Goal: Task Accomplishment & Management: Complete application form

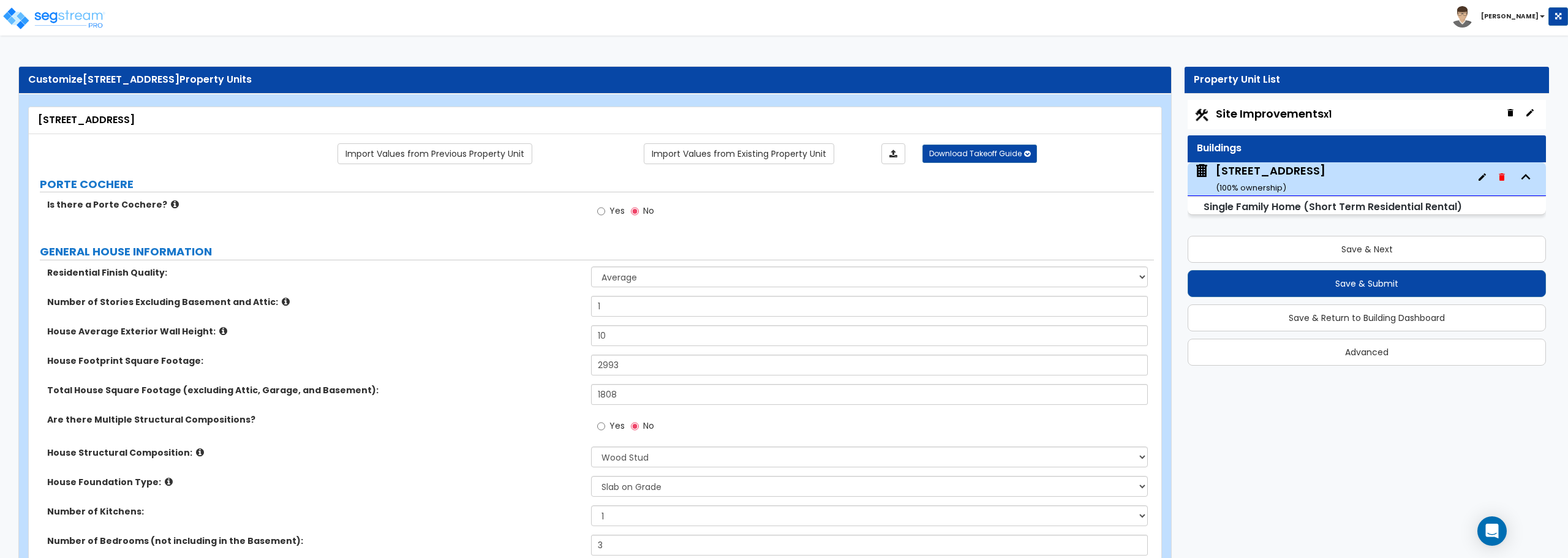
select select "1"
select select "7"
select select "3"
select select "2"
select select "1"
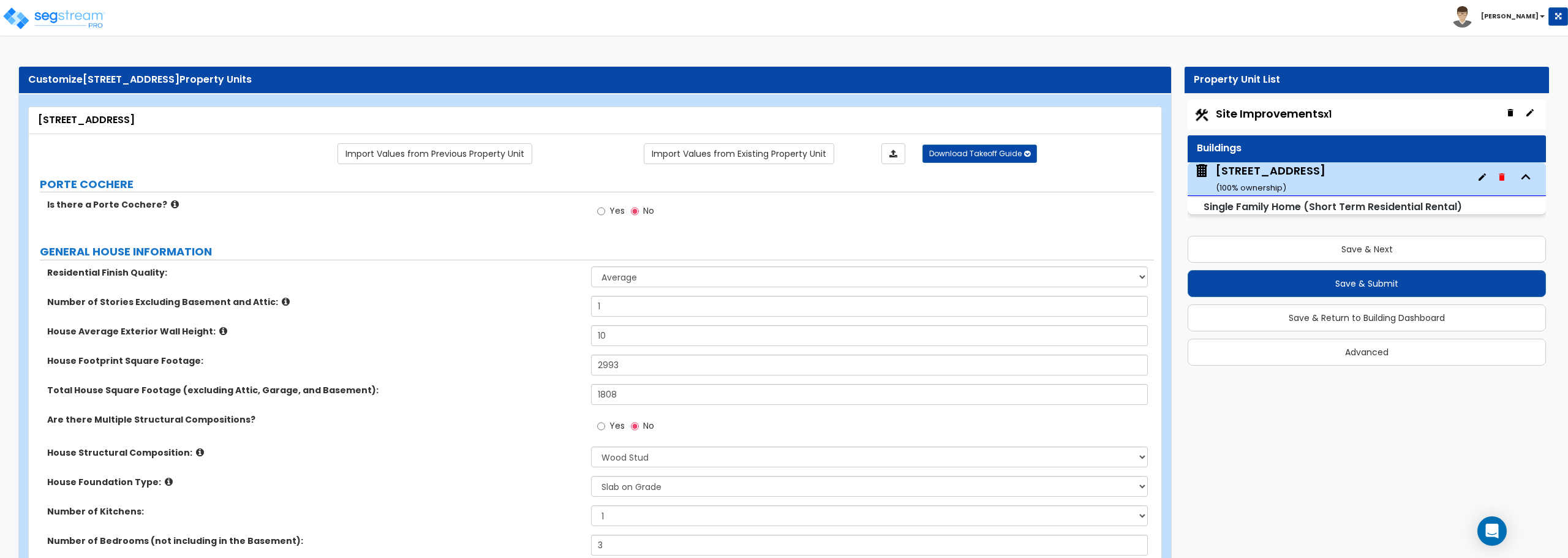
select select "2"
select select "11"
select select "3"
select select "1"
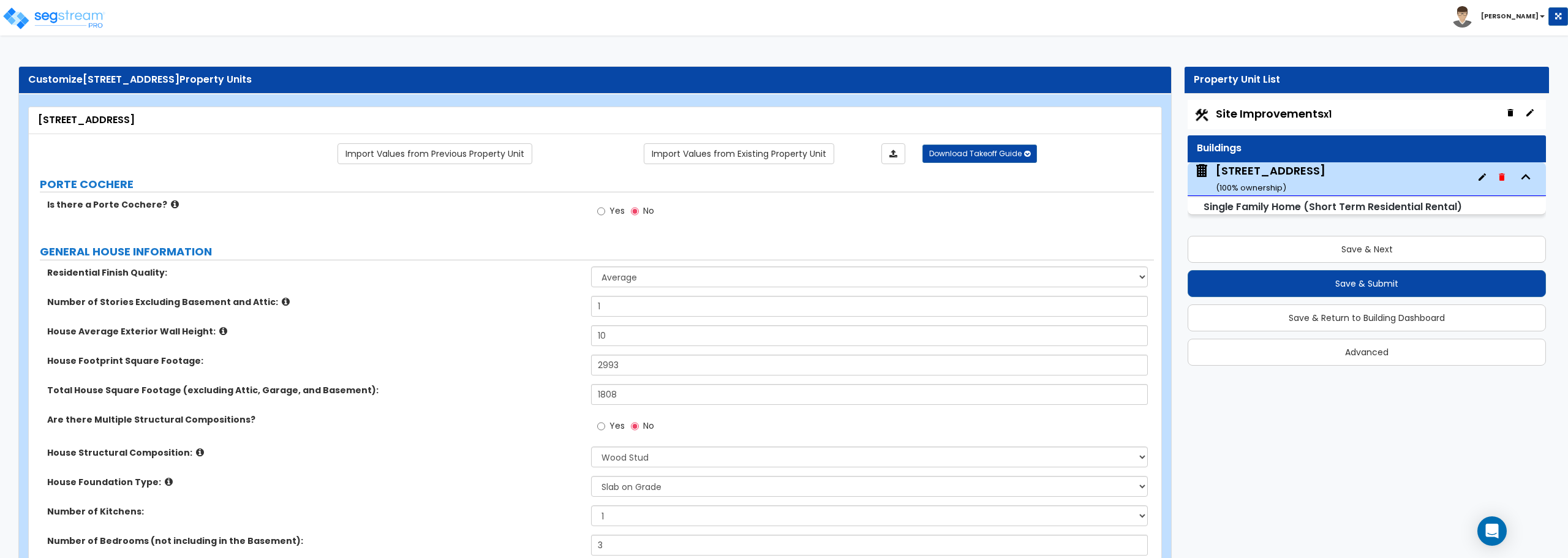
select select "4"
select select "1"
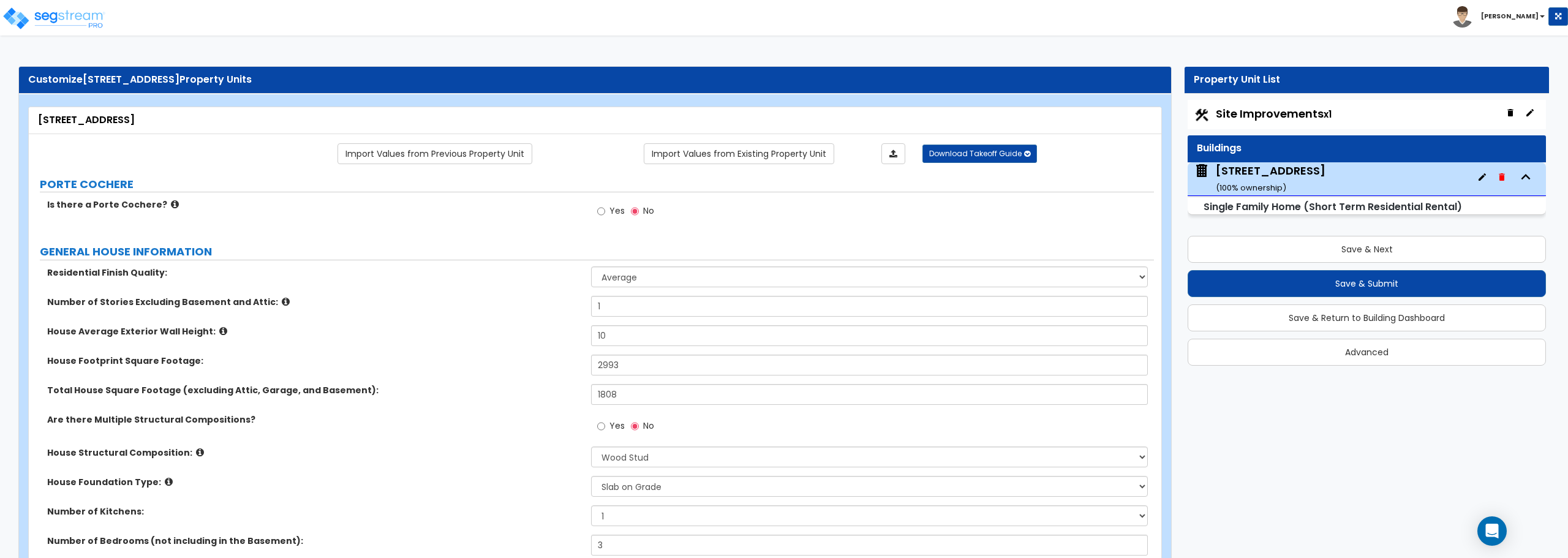
select select "2"
select select "1"
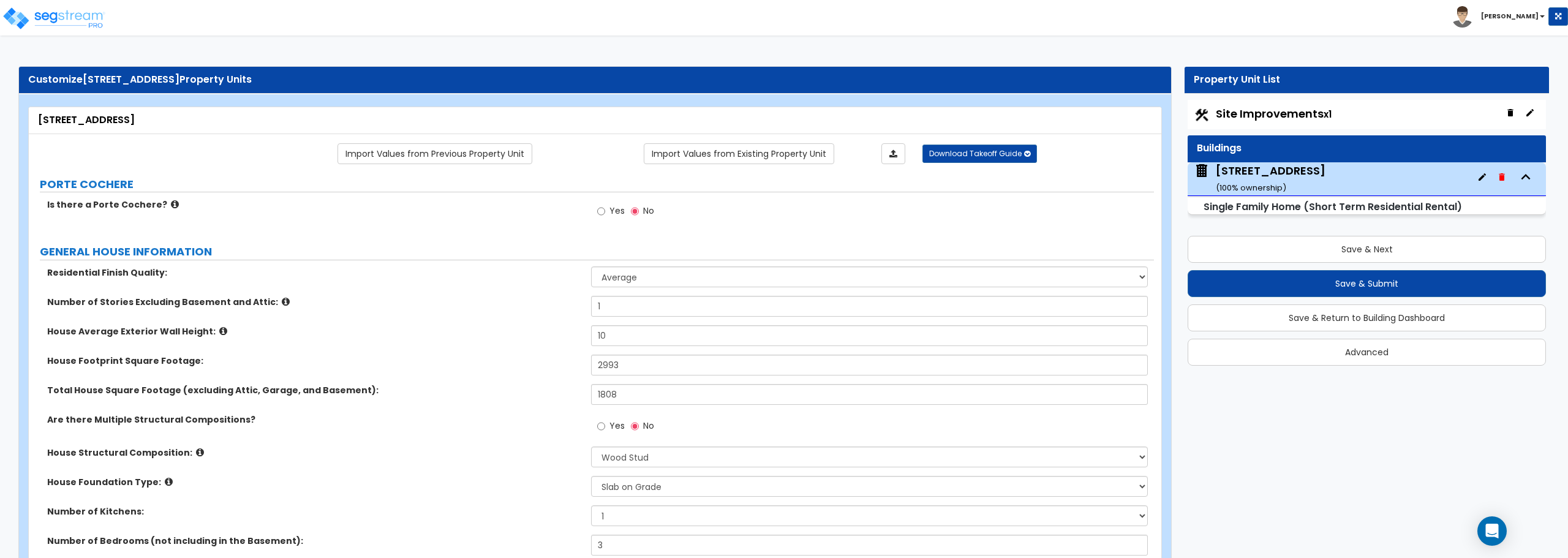
select select "1"
select select "7"
select select "1"
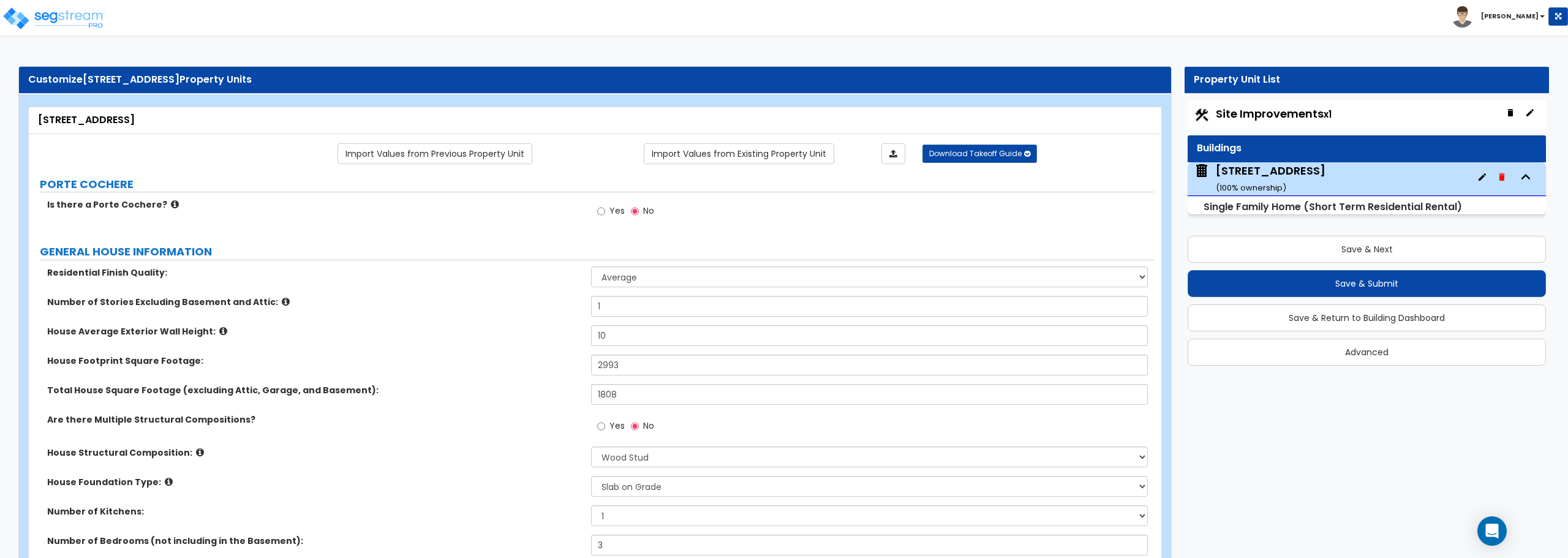
select select "3"
select select "2"
select select "3"
select select "5"
select select "1"
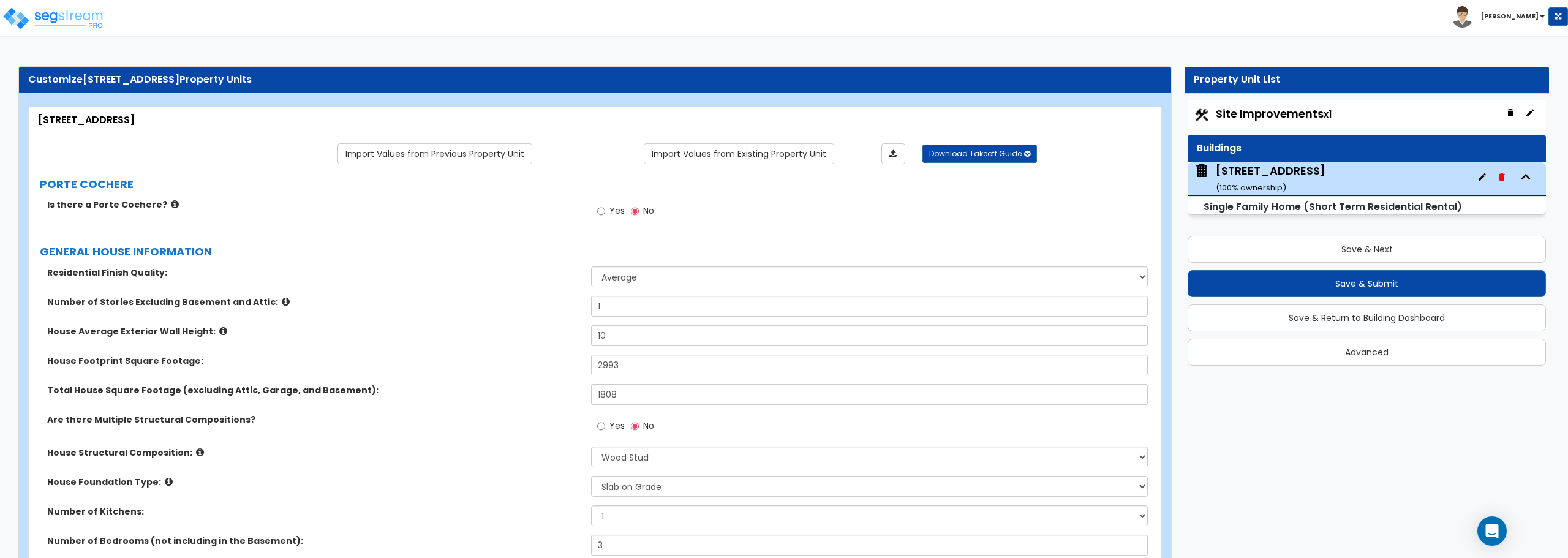
select select "1"
select select "2"
select select "1"
select select "2"
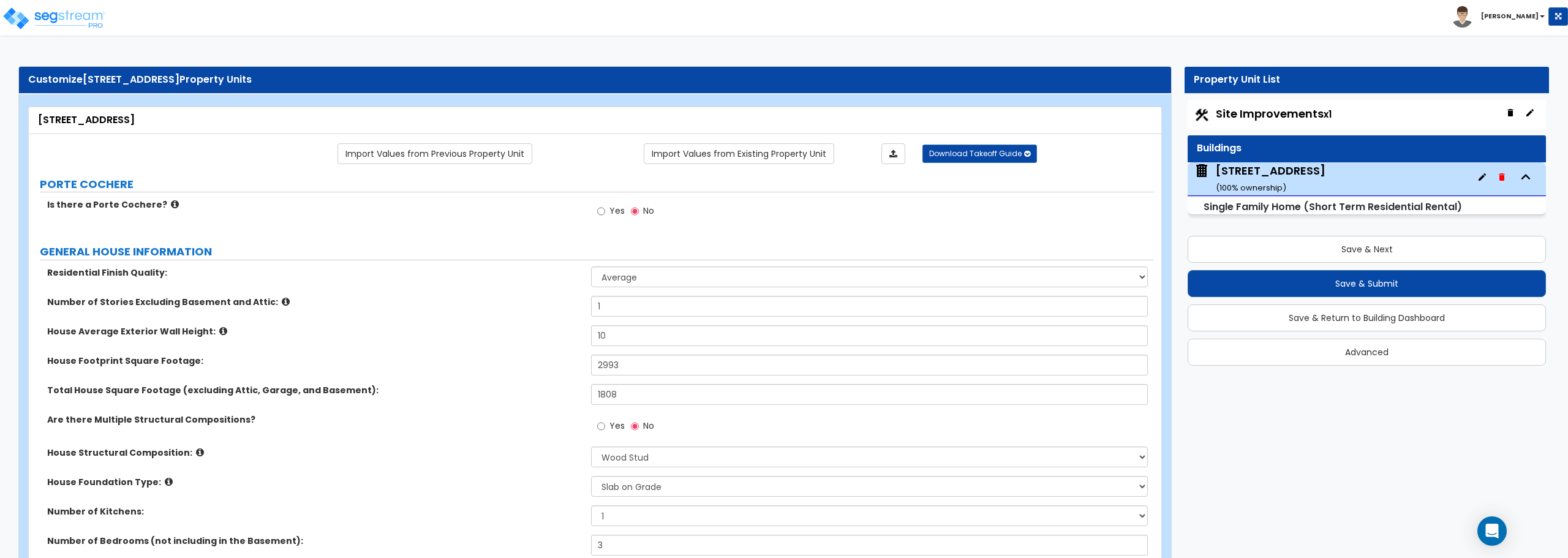
select select "1"
select select "3"
select select "5"
select select "1"
select select "5"
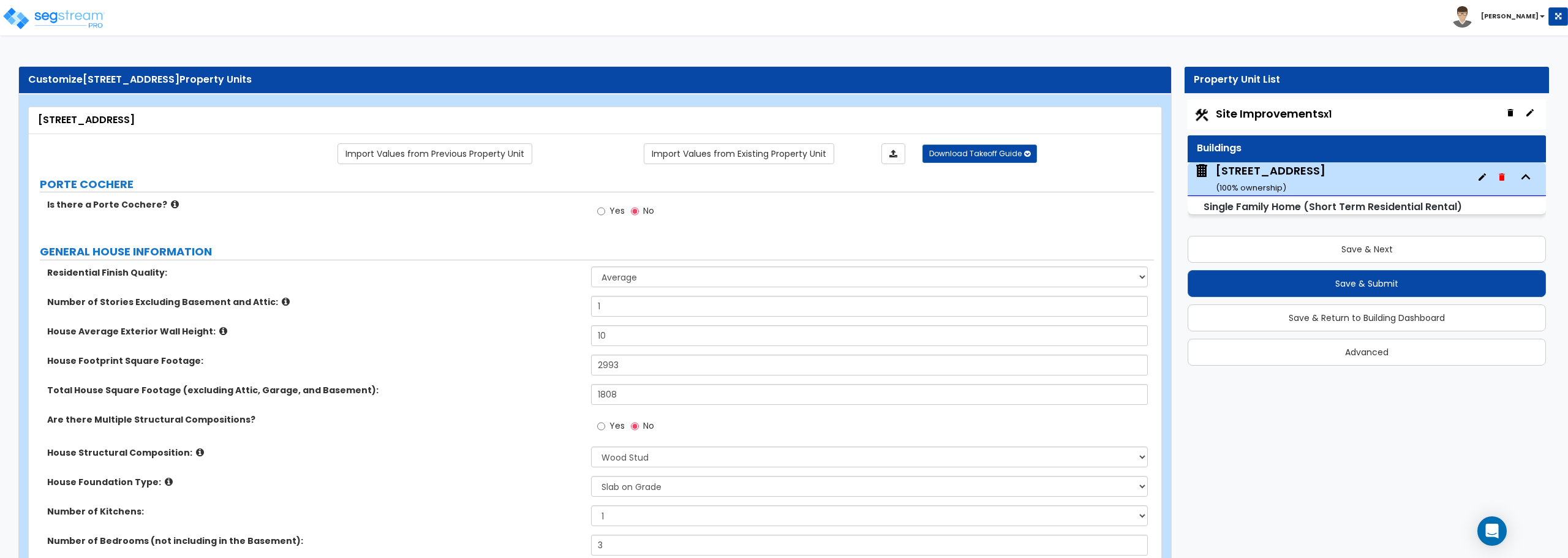
select select "1"
select select "2"
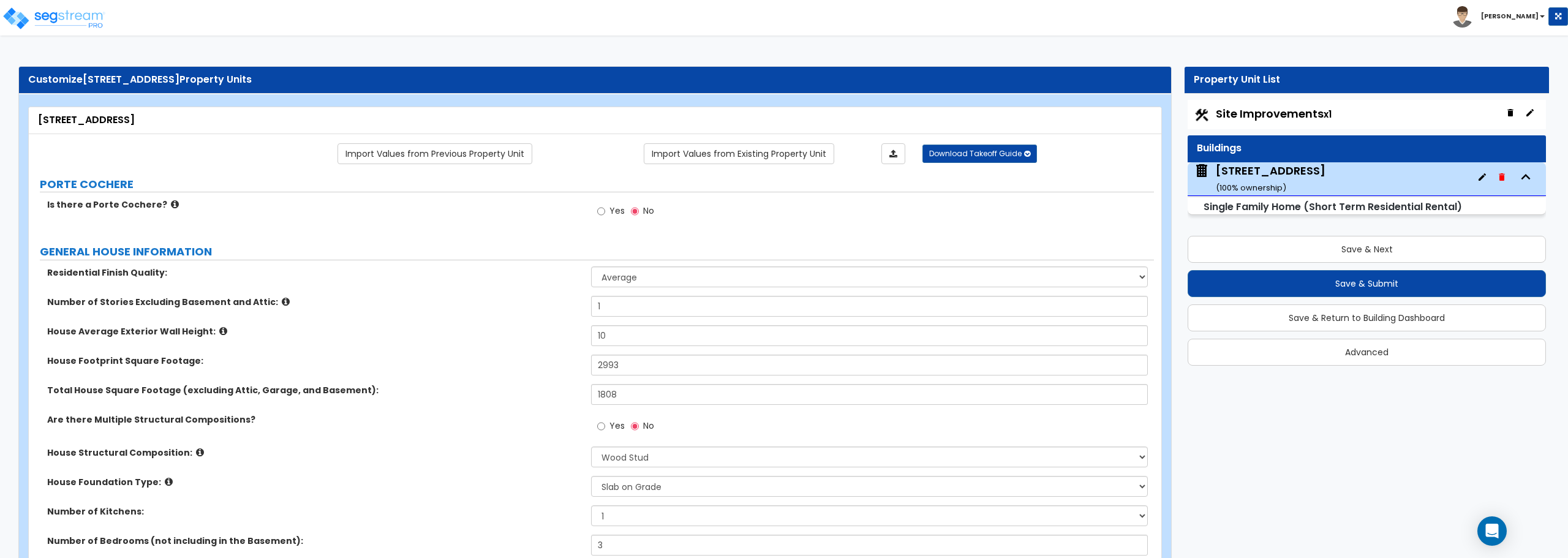
select select "2"
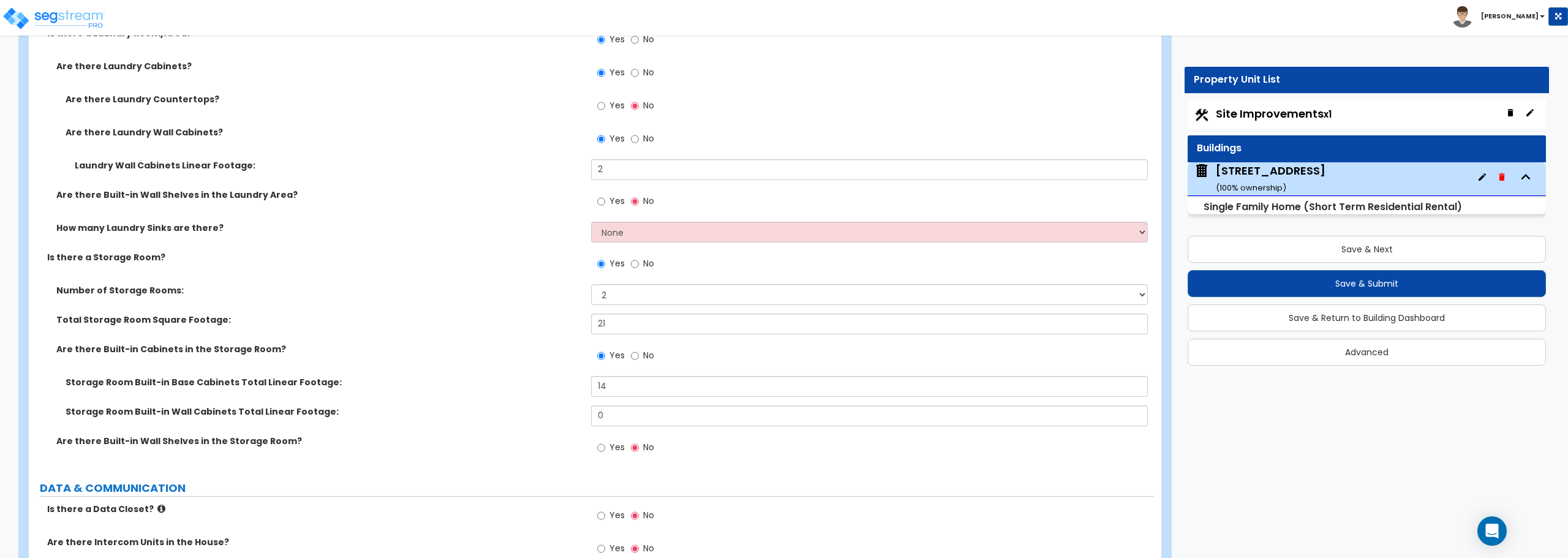
scroll to position [5066, 0]
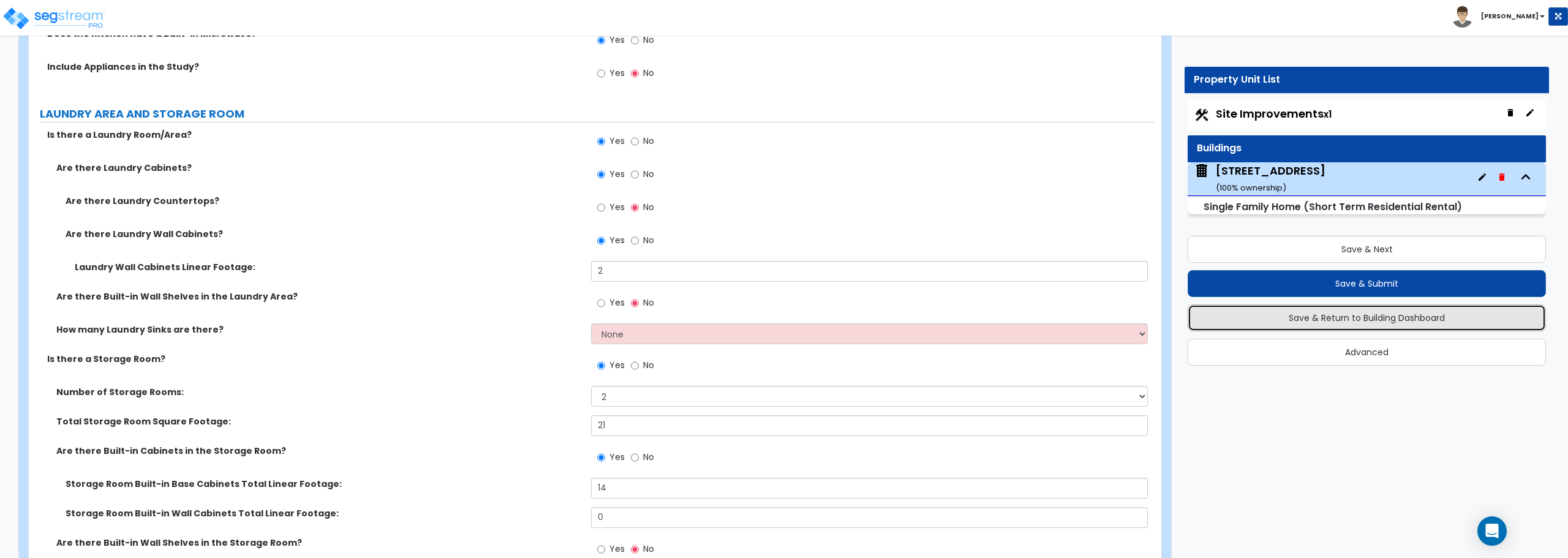
click at [1352, 318] on button "Save & Return to Building Dashboard" at bounding box center [1367, 318] width 358 height 27
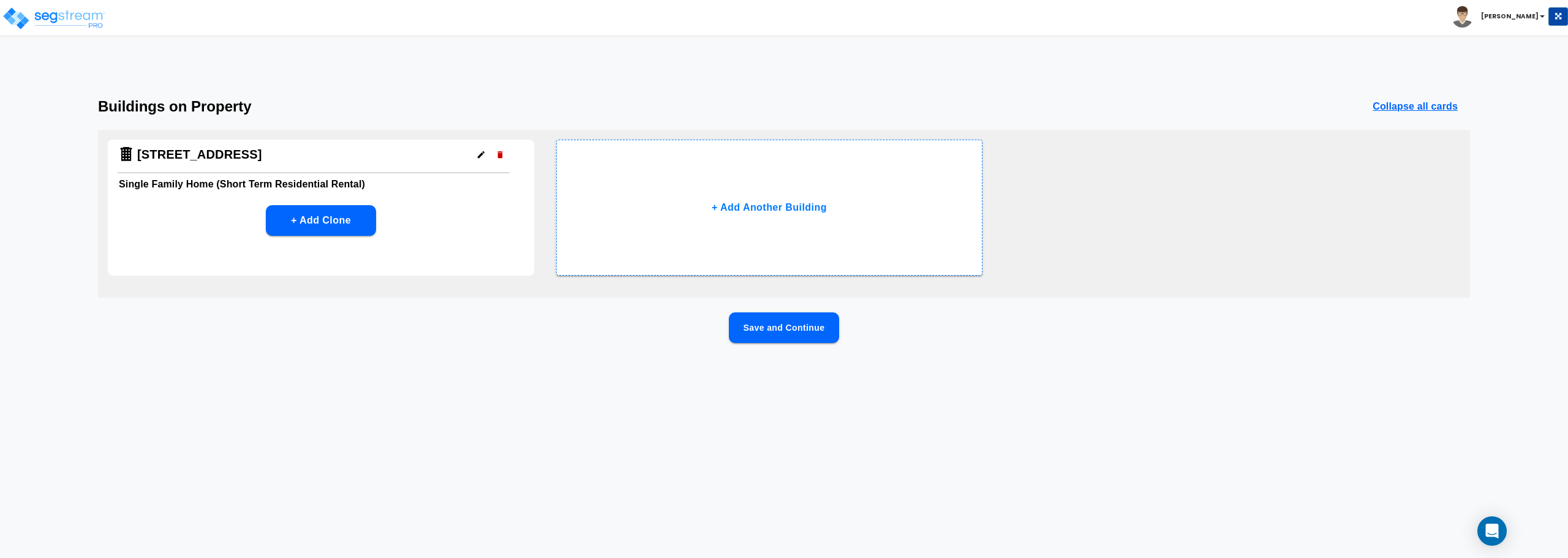
scroll to position [0, 0]
click at [72, 11] on img at bounding box center [53, 18] width 104 height 25
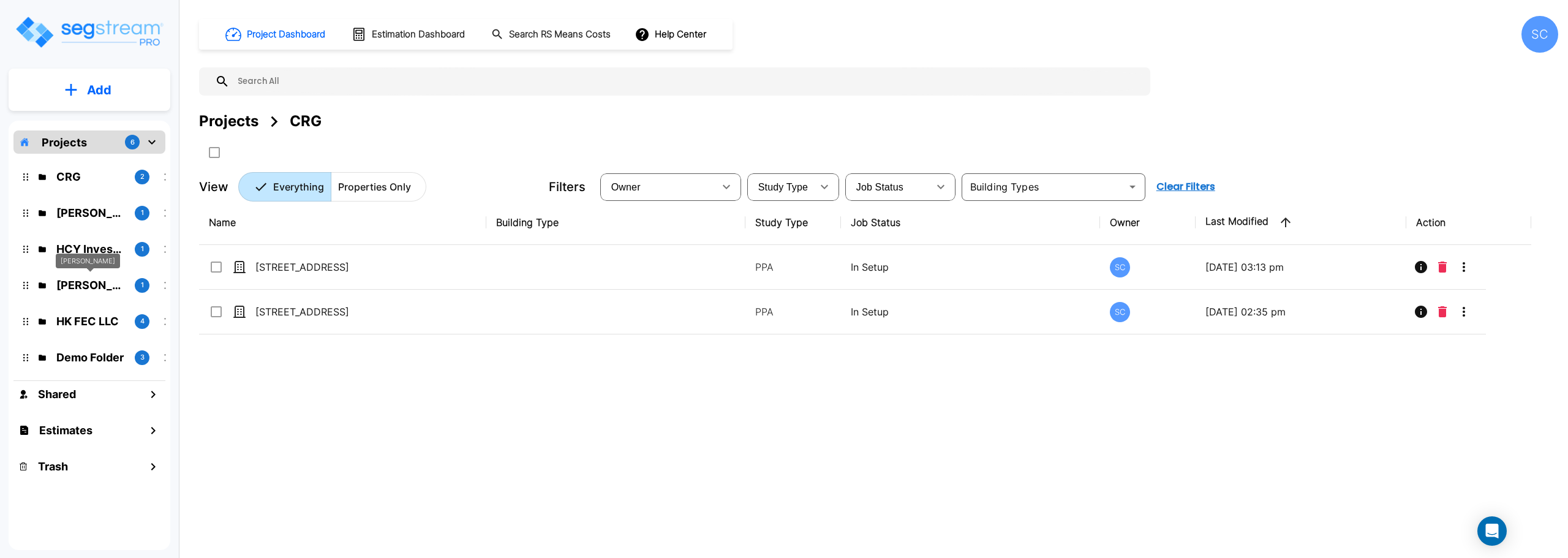
click at [85, 285] on p "Brandon Monsanto" at bounding box center [90, 285] width 69 height 16
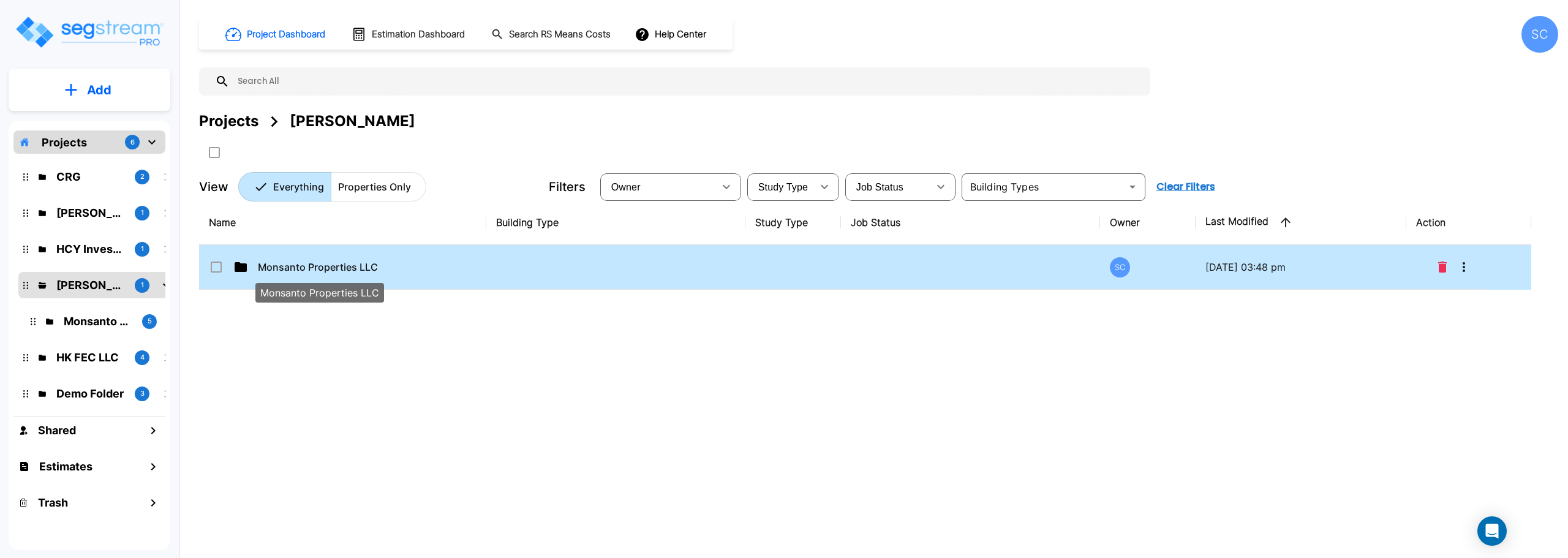
click at [298, 272] on p "Monsanto Properties LLC" at bounding box center [319, 267] width 122 height 14
checkbox input "true"
click at [298, 272] on p "Monsanto Properties LLC" at bounding box center [319, 267] width 122 height 14
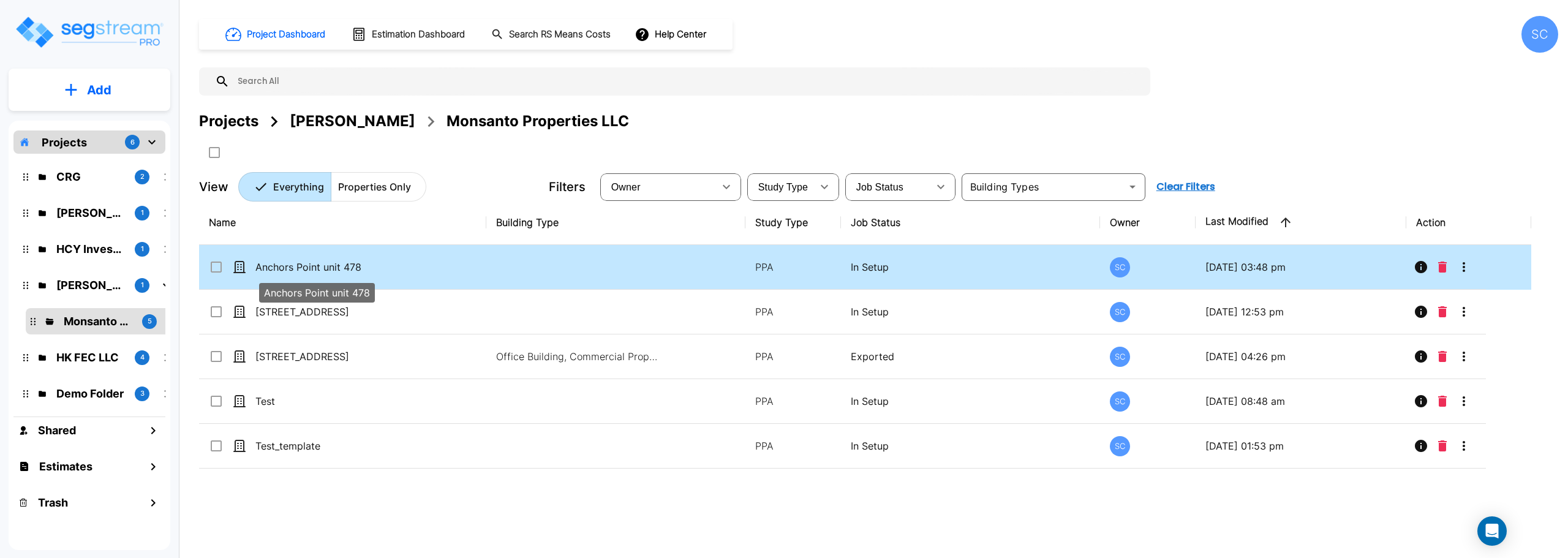
click at [315, 268] on p "Anchors Point unit 478" at bounding box center [317, 267] width 122 height 14
checkbox input "true"
click at [315, 268] on p "Anchors Point unit 478" at bounding box center [317, 267] width 122 height 14
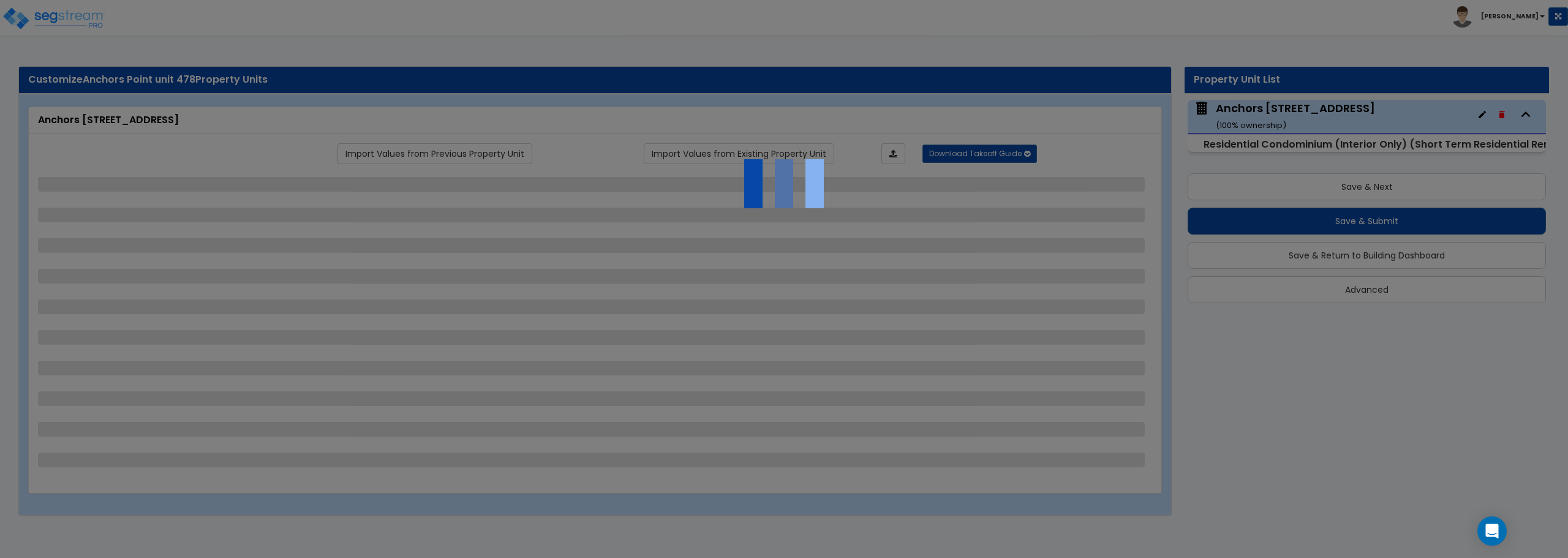
select select "1"
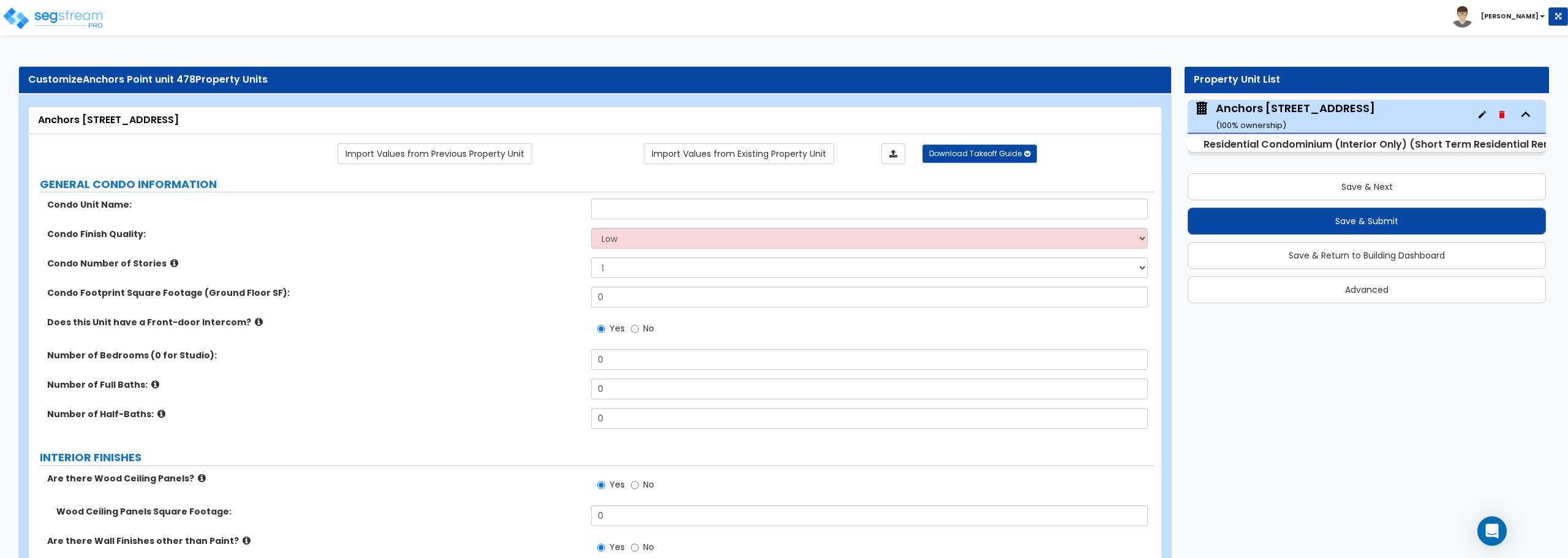
click at [1266, 116] on div "Anchors Pt Lane Unit 478 ( 100 % ownership)" at bounding box center [1296, 116] width 160 height 31
click at [1243, 144] on small "Residential Condominium (Interior Only) (Short Term Residential Rental)" at bounding box center [1385, 144] width 364 height 14
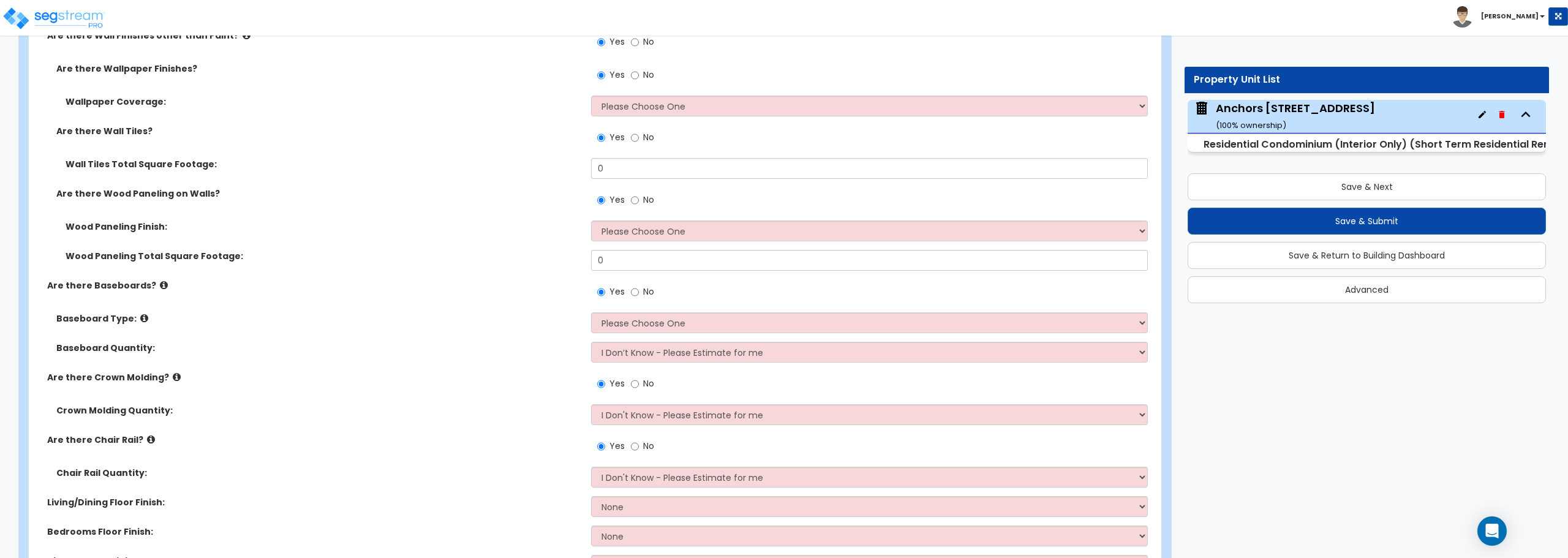
scroll to position [15, 0]
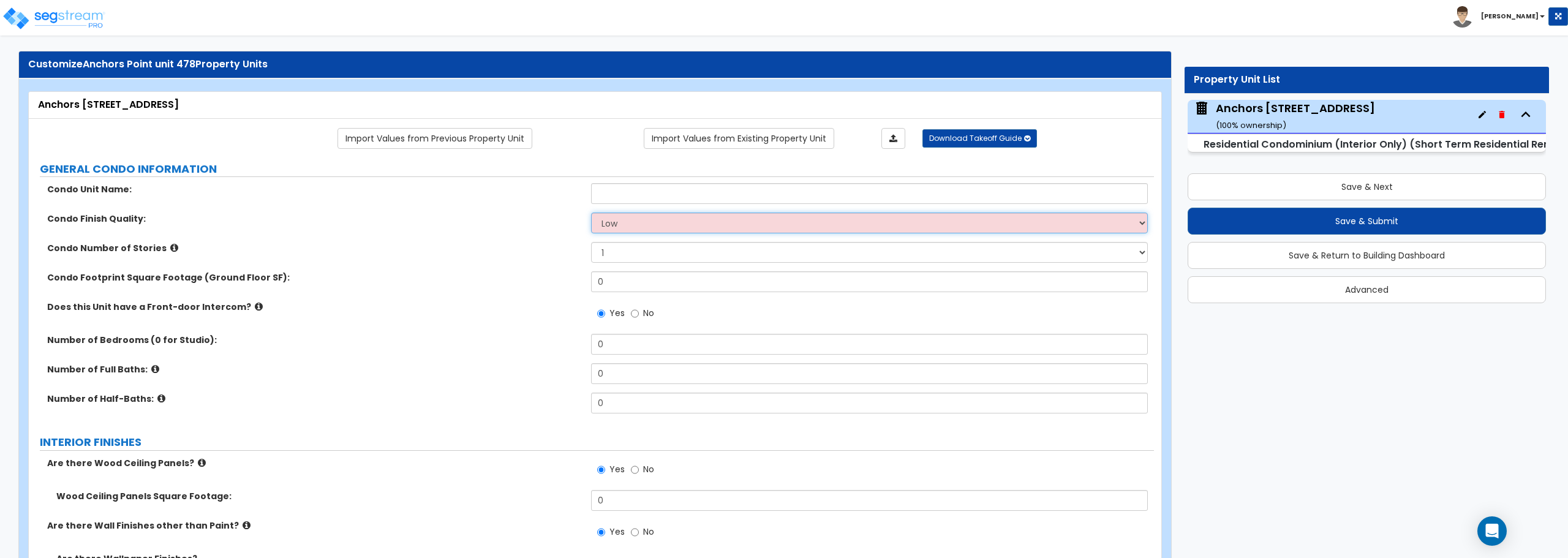
click at [631, 230] on select "Low Average High" at bounding box center [868, 223] width 556 height 21
select select "1"
click at [591, 212] on select "Low Average High" at bounding box center [868, 223] width 556 height 21
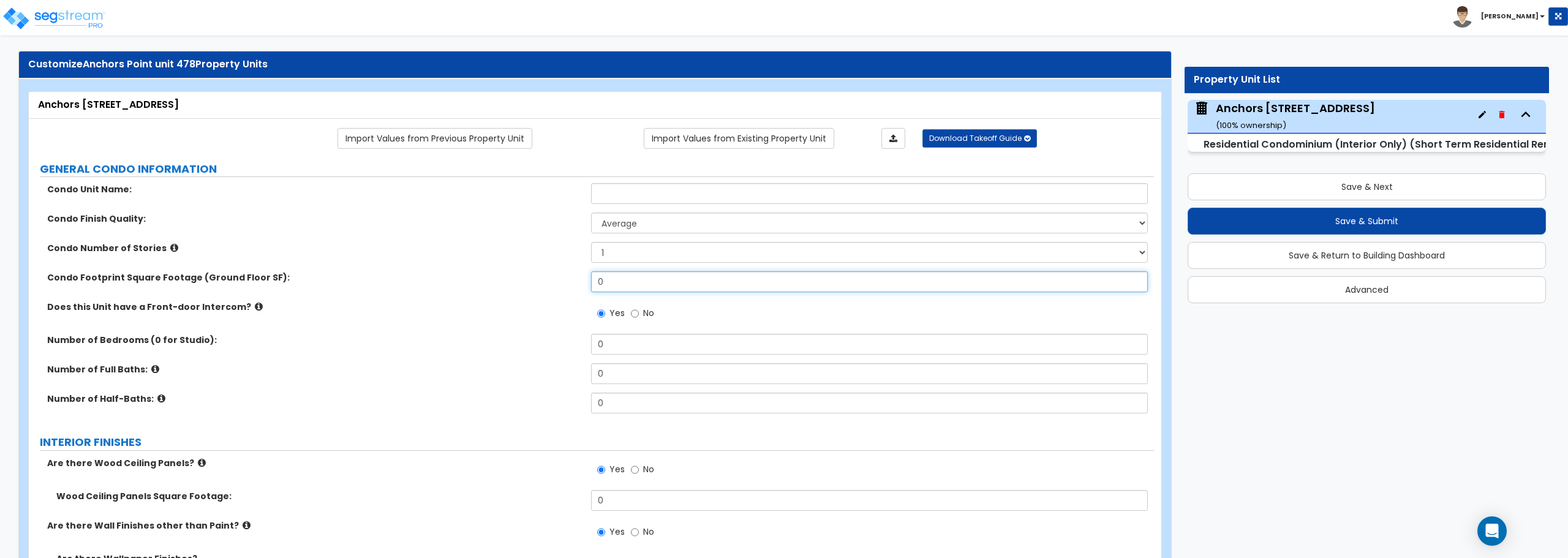
click at [611, 280] on input "0" at bounding box center [868, 282] width 556 height 21
type input "940"
click at [636, 472] on input "No" at bounding box center [634, 471] width 8 height 14
radio input "false"
radio input "true"
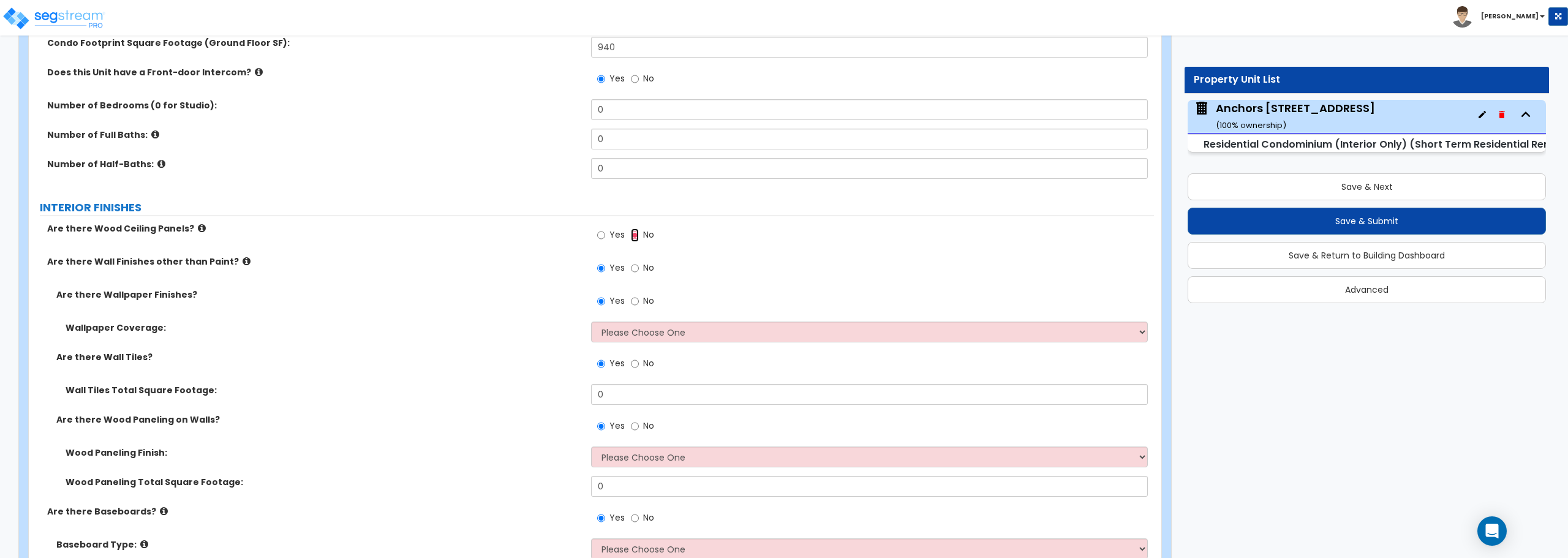
scroll to position [261, 0]
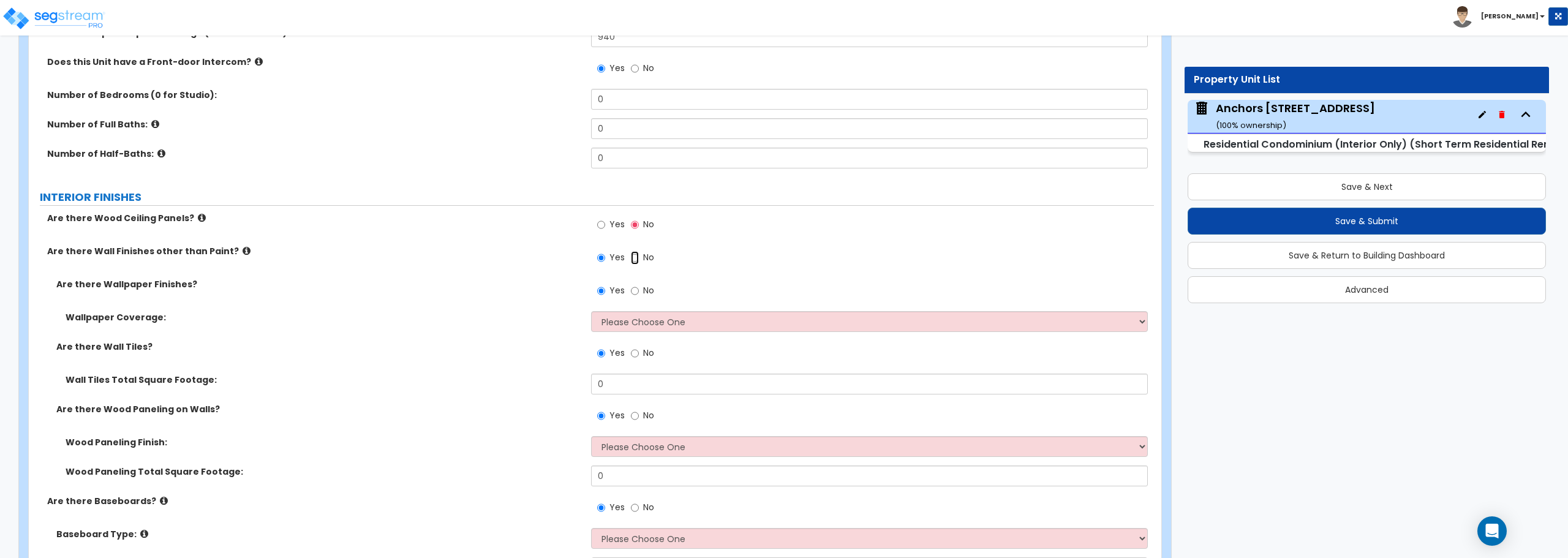
click at [638, 258] on input "No" at bounding box center [634, 258] width 8 height 14
radio input "false"
radio input "true"
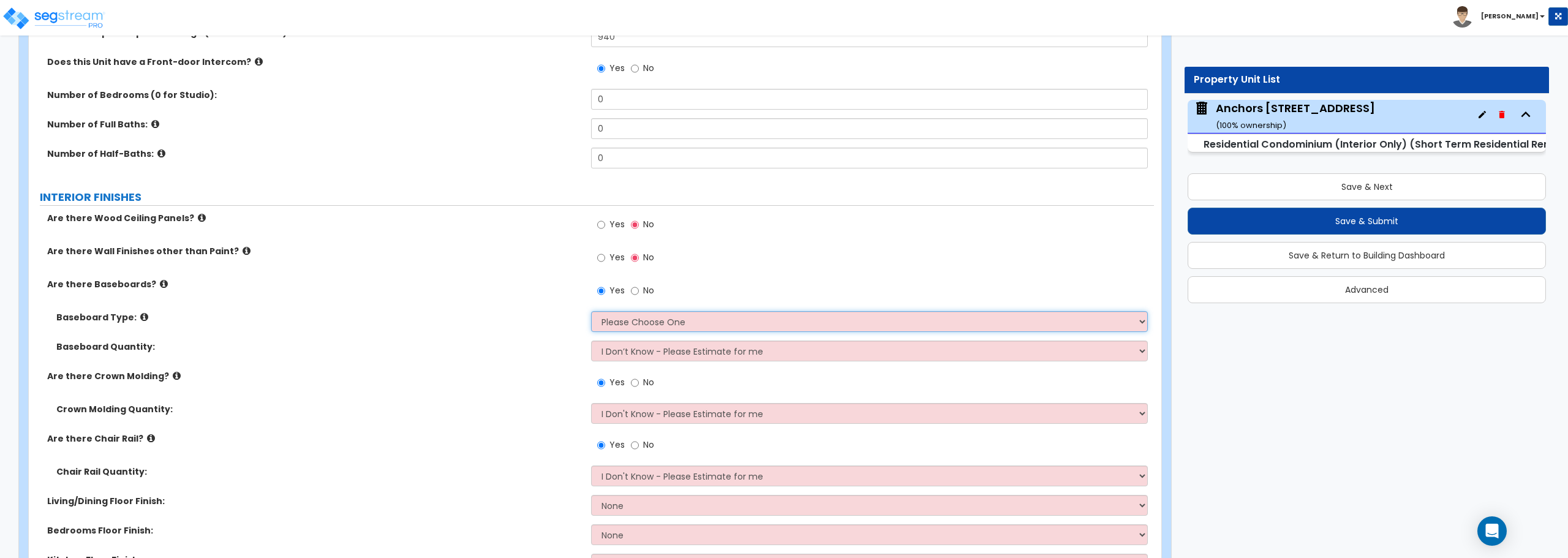
click at [632, 316] on select "Please Choose One Wood Vinyl Carpet Tile" at bounding box center [868, 322] width 556 height 21
select select "1"
click at [591, 312] on select "Please Choose One Wood Vinyl Carpet Tile" at bounding box center [868, 322] width 556 height 21
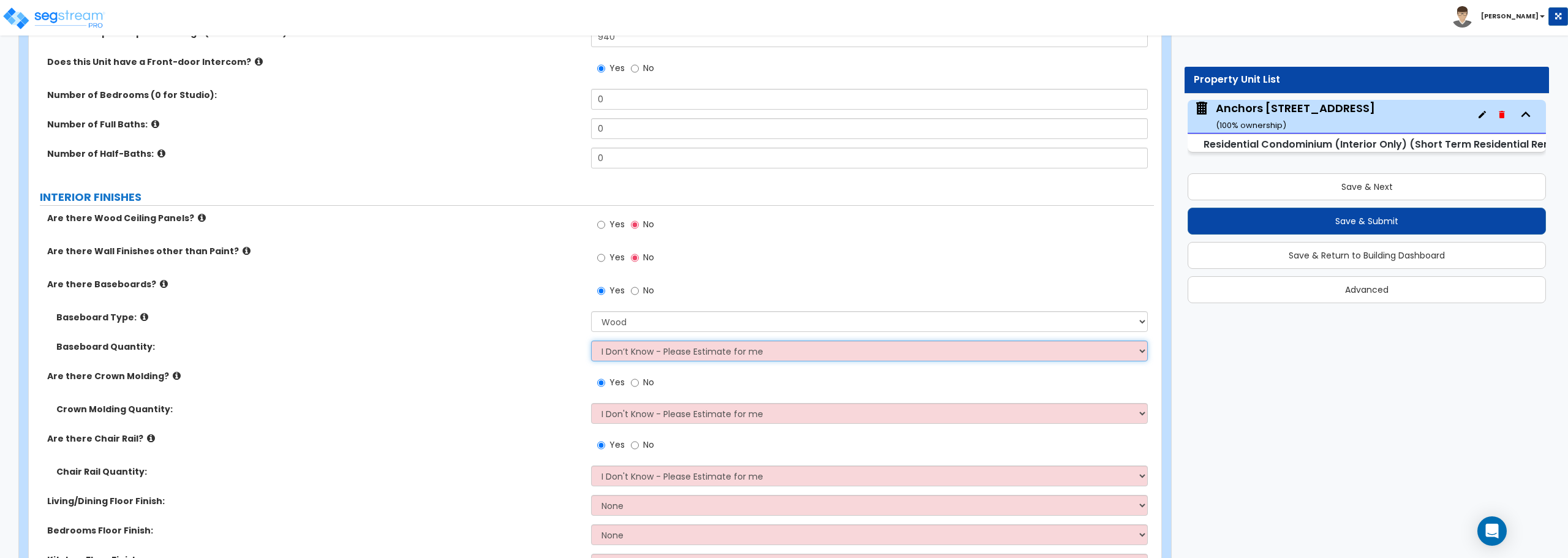
click at [643, 352] on select "I Don’t Know - Please Estimate for me I want to Enter the Linear Footage" at bounding box center [868, 351] width 556 height 21
select select "1"
click at [591, 341] on select "I Don’t Know - Please Estimate for me I want to Enter the Linear Footage" at bounding box center [868, 351] width 556 height 21
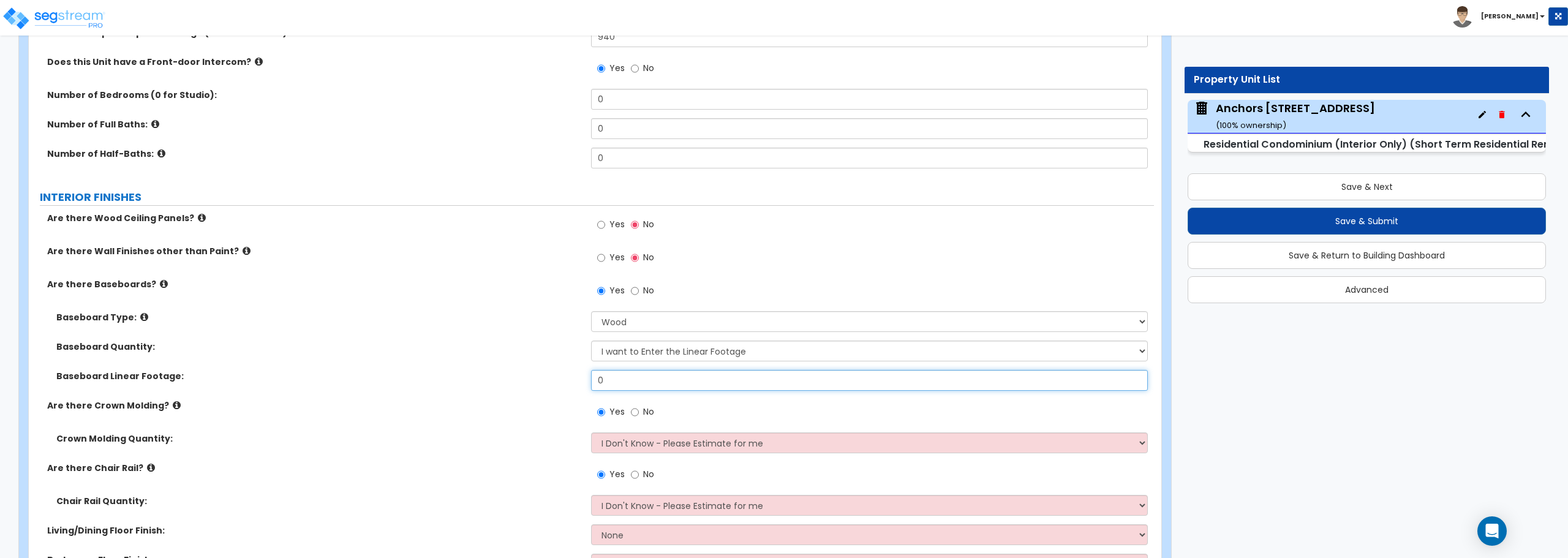
click at [638, 386] on input "0" at bounding box center [868, 380] width 556 height 21
type input "205"
click at [635, 412] on input "No" at bounding box center [634, 413] width 8 height 14
radio input "false"
radio input "true"
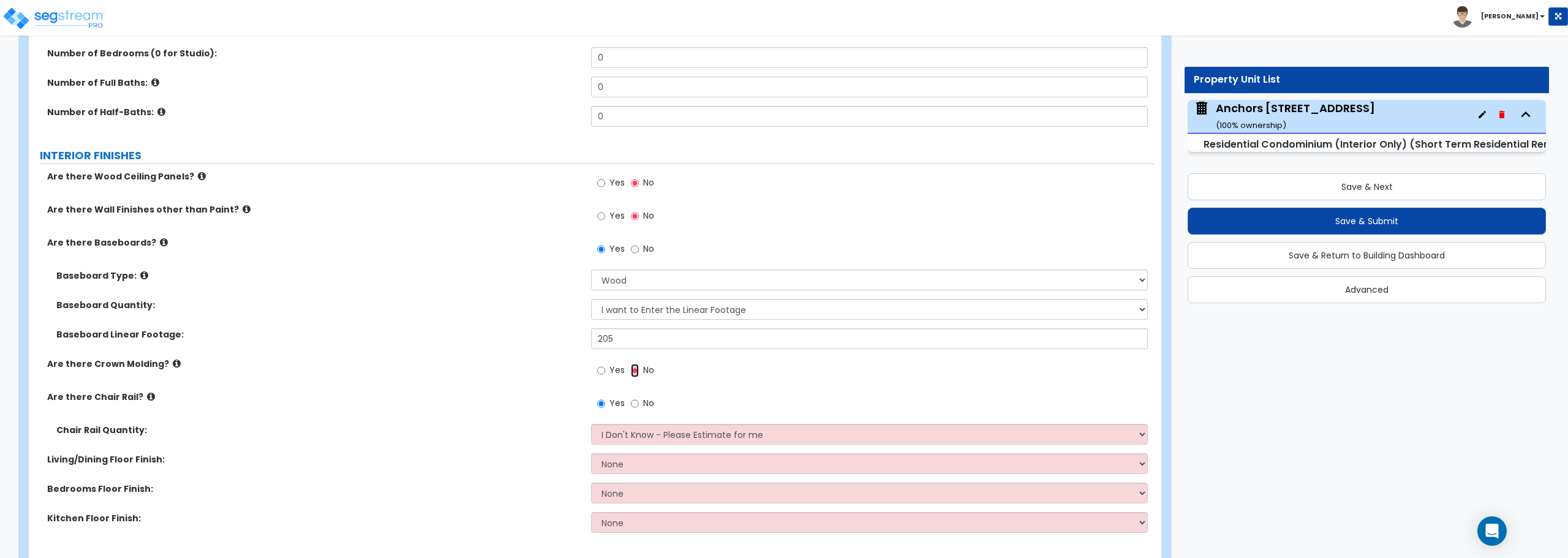
scroll to position [322, 0]
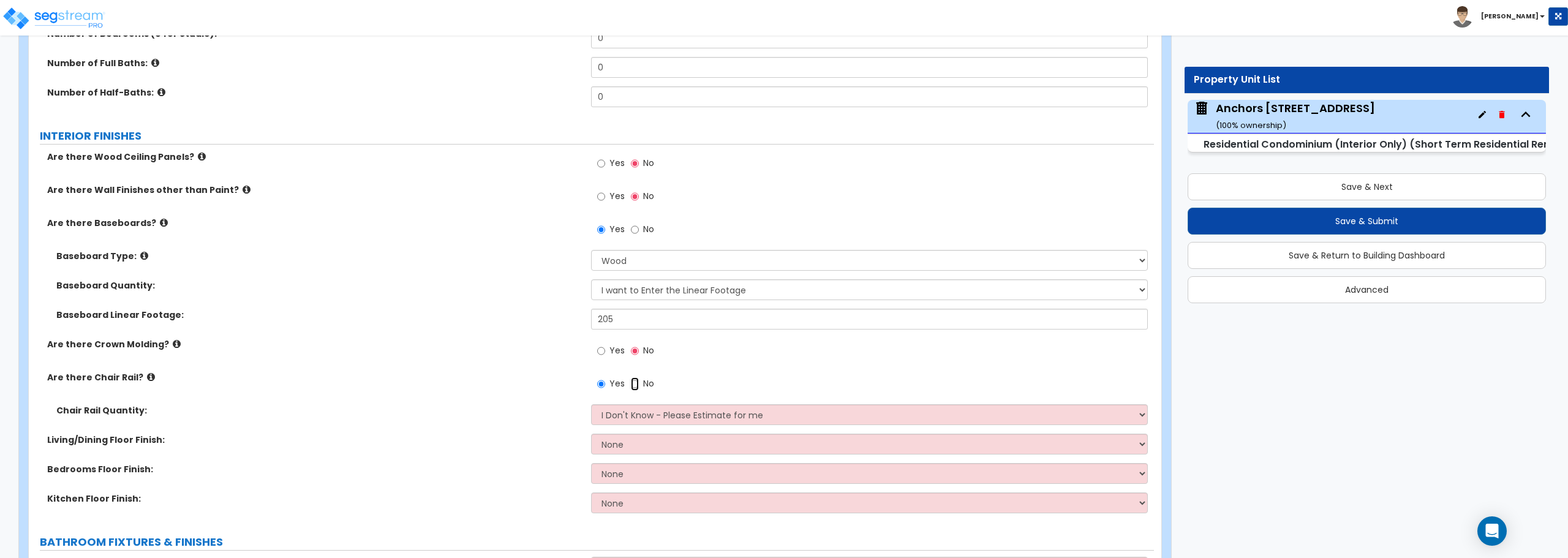
click at [632, 384] on input "No" at bounding box center [634, 385] width 8 height 14
radio input "false"
radio input "true"
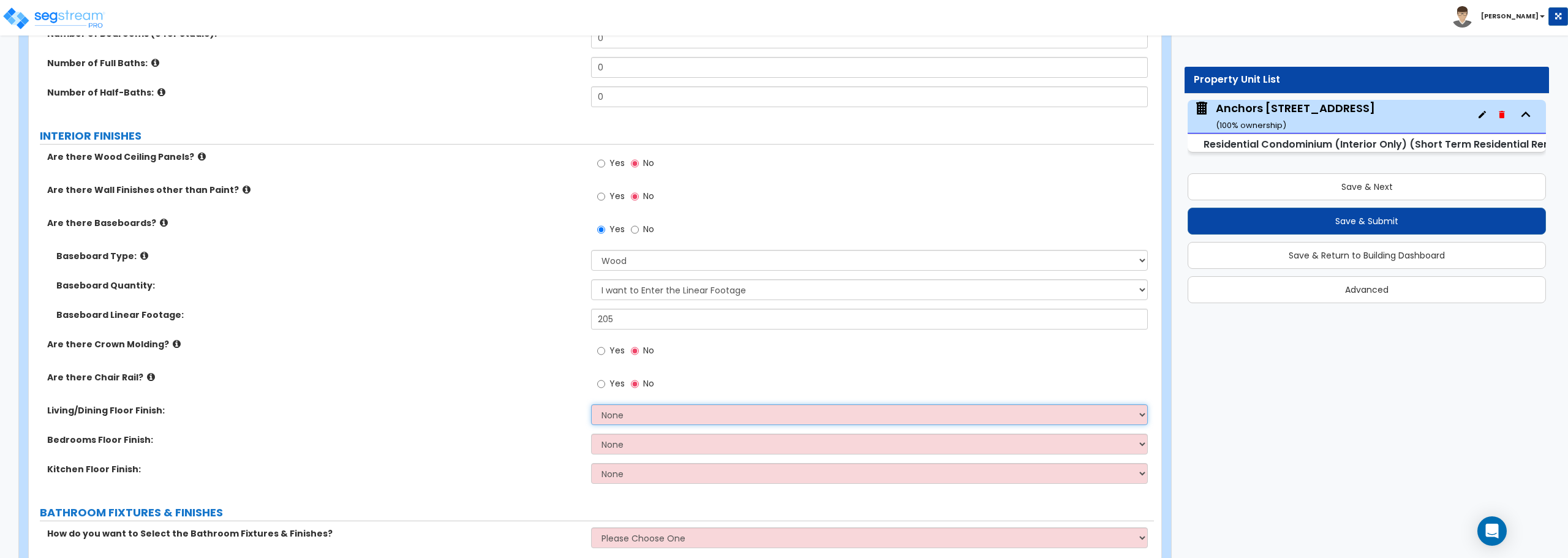
click at [627, 414] on select "None Tile Flooring Hardwood Flooring Resilient Laminate Flooring VCT Flooring S…" at bounding box center [868, 414] width 556 height 21
click at [639, 411] on select "None Tile Flooring Hardwood Flooring Resilient Laminate Flooring VCT Flooring S…" at bounding box center [868, 414] width 556 height 21
click at [602, 382] on input "Yes" at bounding box center [601, 385] width 8 height 14
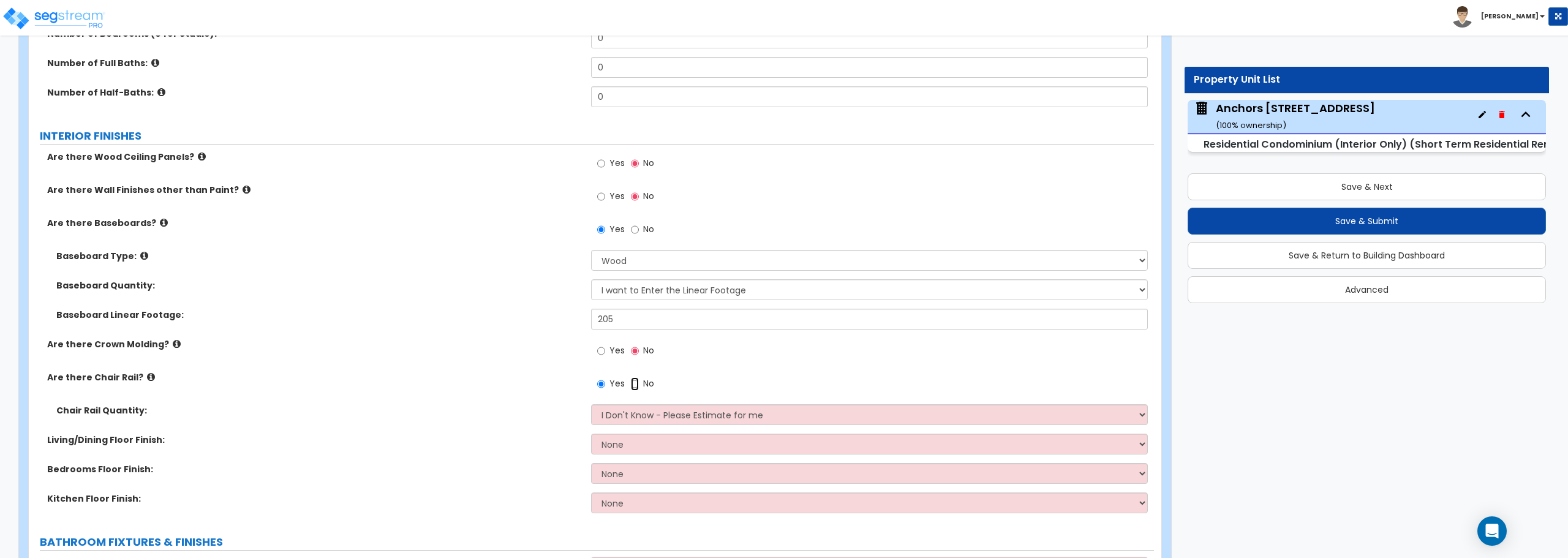
click at [635, 385] on input "No" at bounding box center [634, 385] width 8 height 14
radio input "false"
radio input "true"
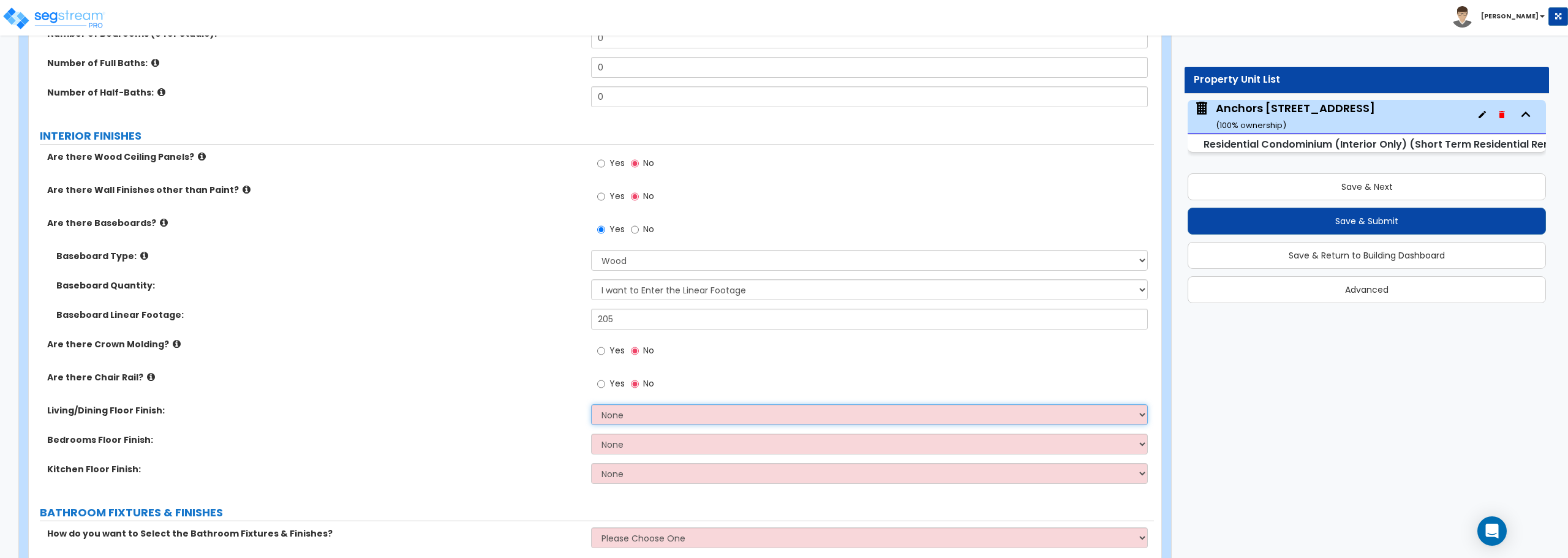
click at [635, 412] on select "None Tile Flooring Hardwood Flooring Resilient Laminate Flooring VCT Flooring S…" at bounding box center [868, 414] width 556 height 21
select select "7"
click at [591, 404] on select "None Tile Flooring Hardwood Flooring Resilient Laminate Flooring VCT Flooring S…" at bounding box center [868, 414] width 556 height 21
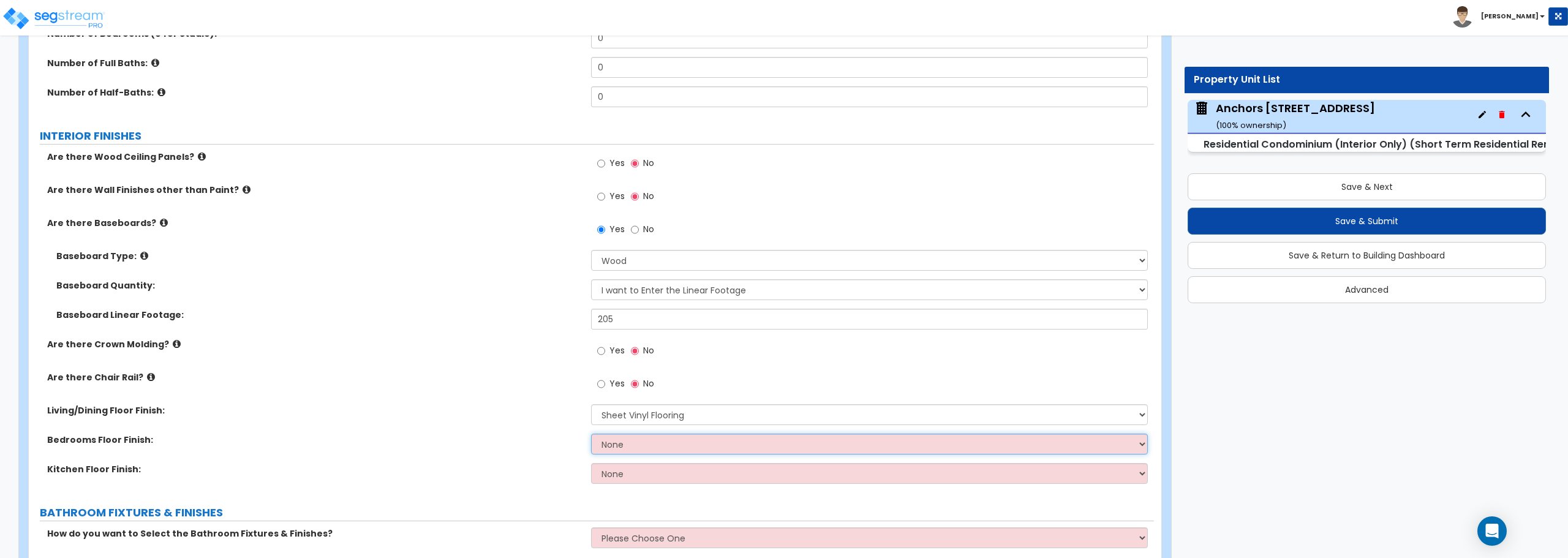
click at [628, 440] on select "None Tile Flooring Hardwood Flooring Resilient Laminate Flooring VCT Flooring S…" at bounding box center [868, 444] width 556 height 21
select select "7"
click at [591, 434] on select "None Tile Flooring Hardwood Flooring Resilient Laminate Flooring VCT Flooring S…" at bounding box center [868, 444] width 556 height 21
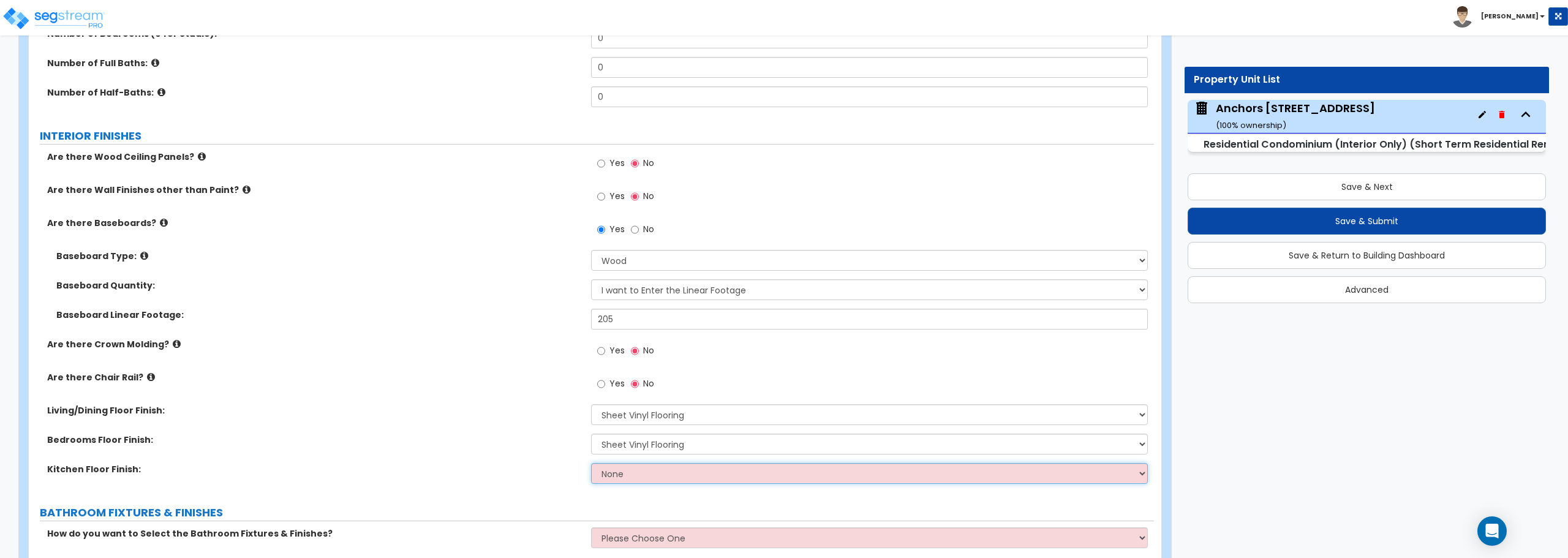
click at [646, 468] on select "None Tile Flooring Hardwood Flooring Resilient Laminate Flooring VCT Flooring S…" at bounding box center [868, 474] width 556 height 21
select select "7"
click at [591, 464] on select "None Tile Flooring Hardwood Flooring Resilient Laminate Flooring VCT Flooring S…" at bounding box center [868, 474] width 556 height 21
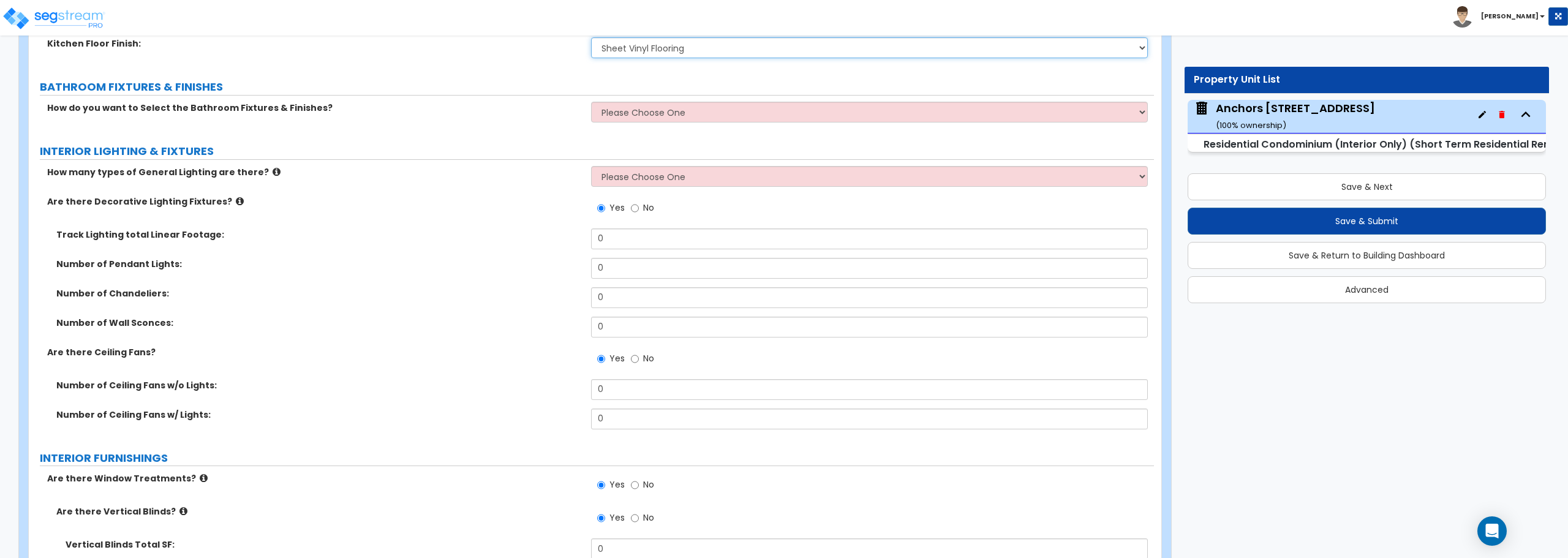
scroll to position [751, 0]
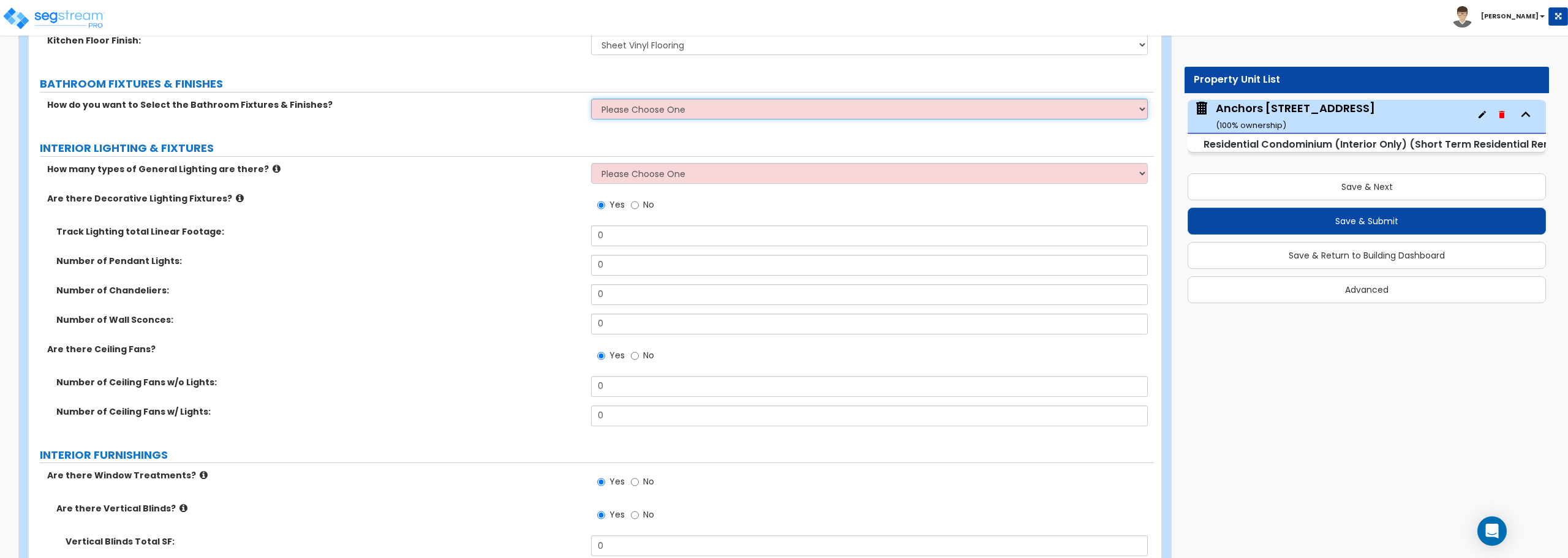
click at [636, 109] on select "Please Choose One Select Fixtures and Finishes only for one Bath and assume thi…" at bounding box center [868, 109] width 556 height 21
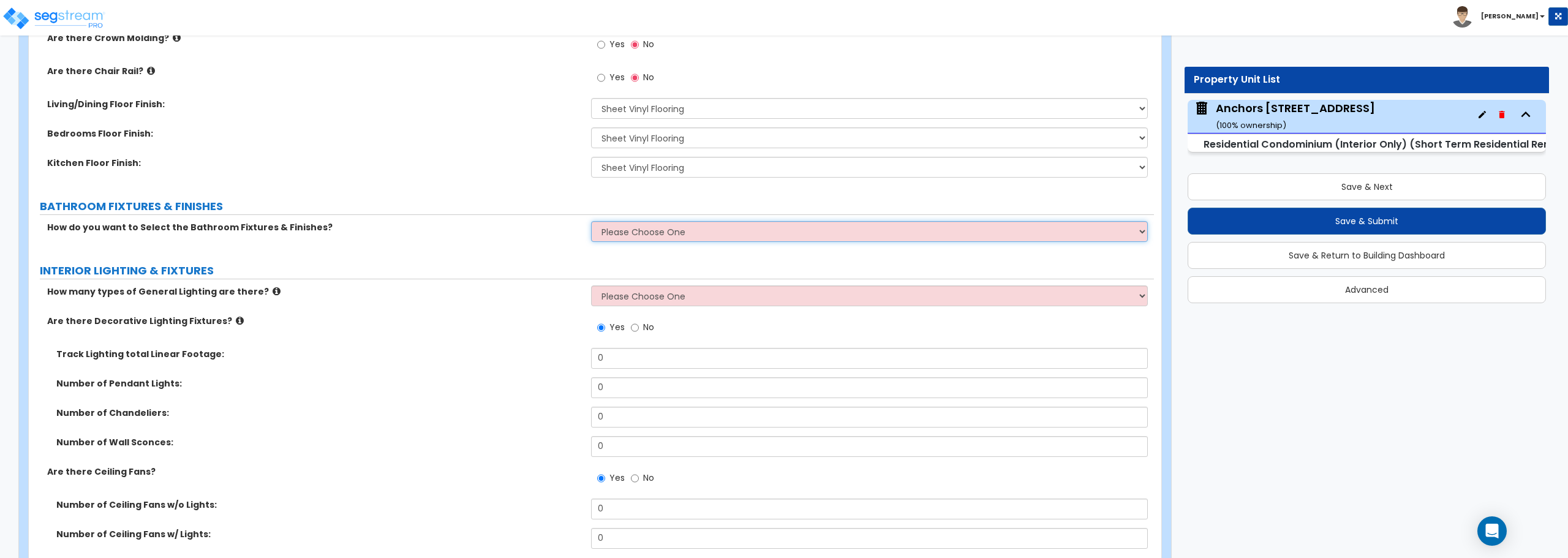
scroll to position [567, 0]
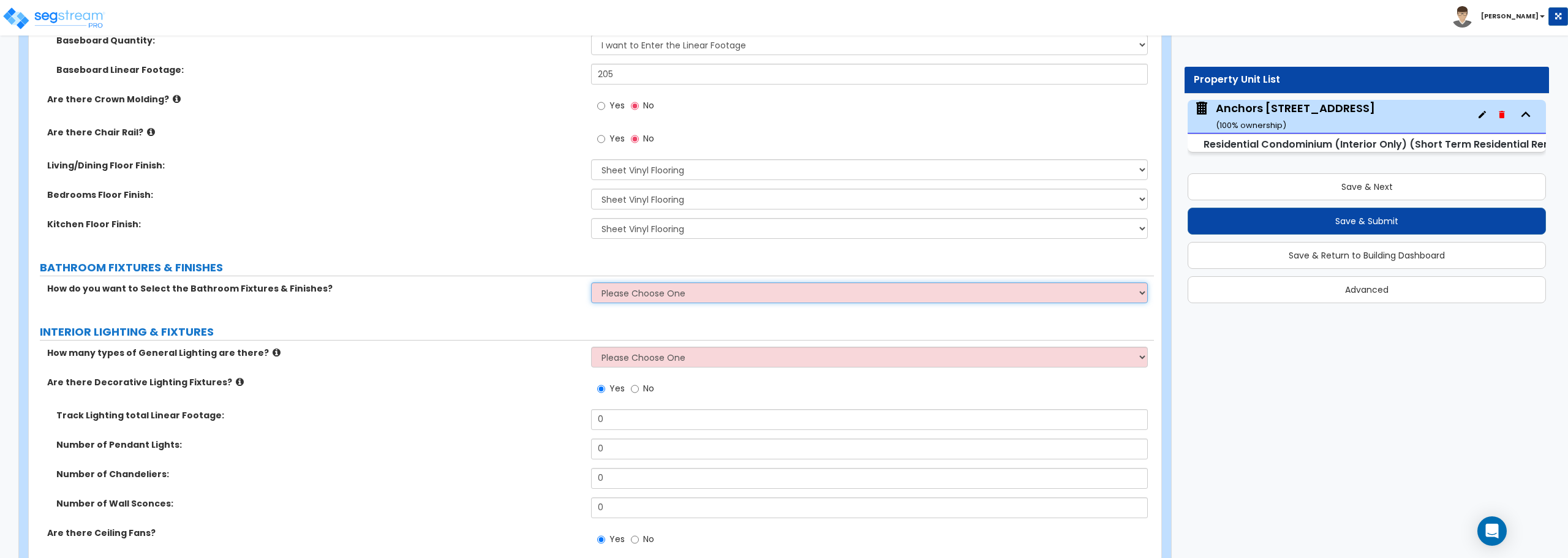
click at [665, 291] on select "Please Choose One Select Fixtures and Finishes only for one Bath and assume thi…" at bounding box center [868, 293] width 556 height 21
click at [591, 283] on select "Please Choose One Select Fixtures and Finishes only for one Bath and assume thi…" at bounding box center [868, 293] width 556 height 21
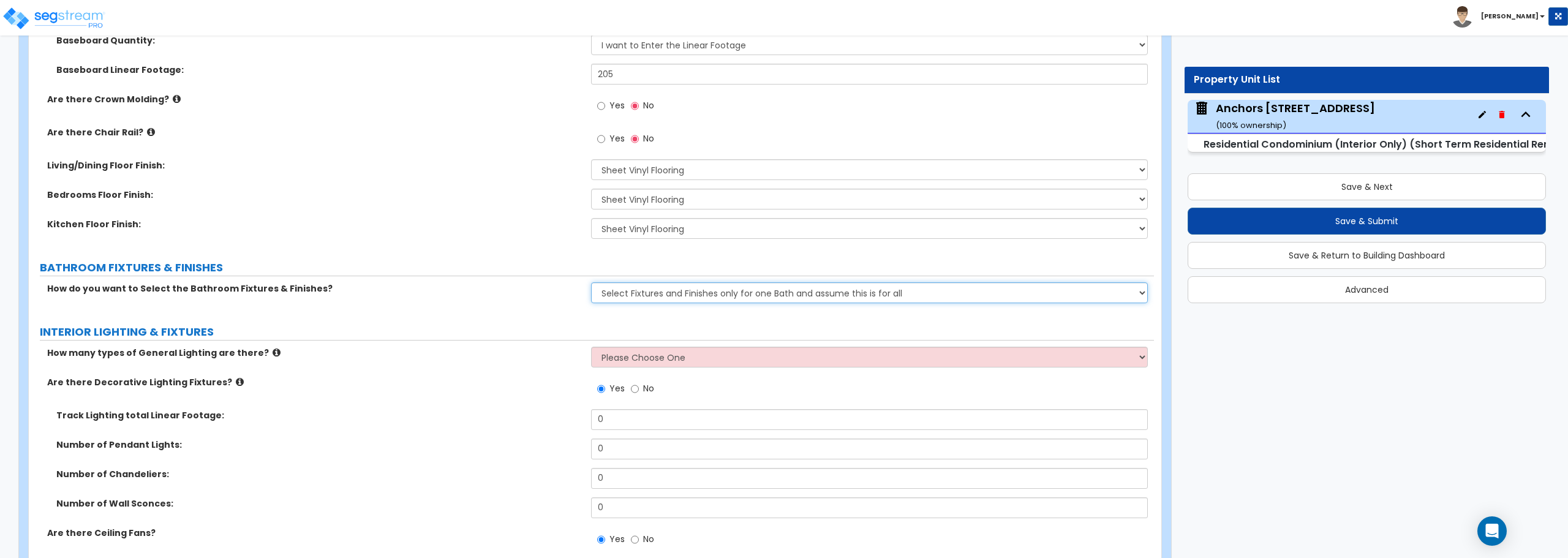
click at [633, 294] on select "Please Choose One Select Fixtures and Finishes only for one Bath and assume thi…" at bounding box center [868, 293] width 556 height 21
click at [591, 283] on select "Please Choose One Select Fixtures and Finishes only for one Bath and assume thi…" at bounding box center [868, 293] width 556 height 21
click at [769, 299] on select "Please Choose One Select Fixtures and Finishes only for one Bath and assume thi…" at bounding box center [868, 293] width 556 height 21
click at [591, 283] on select "Please Choose One Select Fixtures and Finishes only for one Bath and assume thi…" at bounding box center [868, 293] width 556 height 21
click at [754, 291] on select "Please Choose One Select Fixtures and Finishes only for one Bath and assume thi…" at bounding box center [868, 293] width 556 height 21
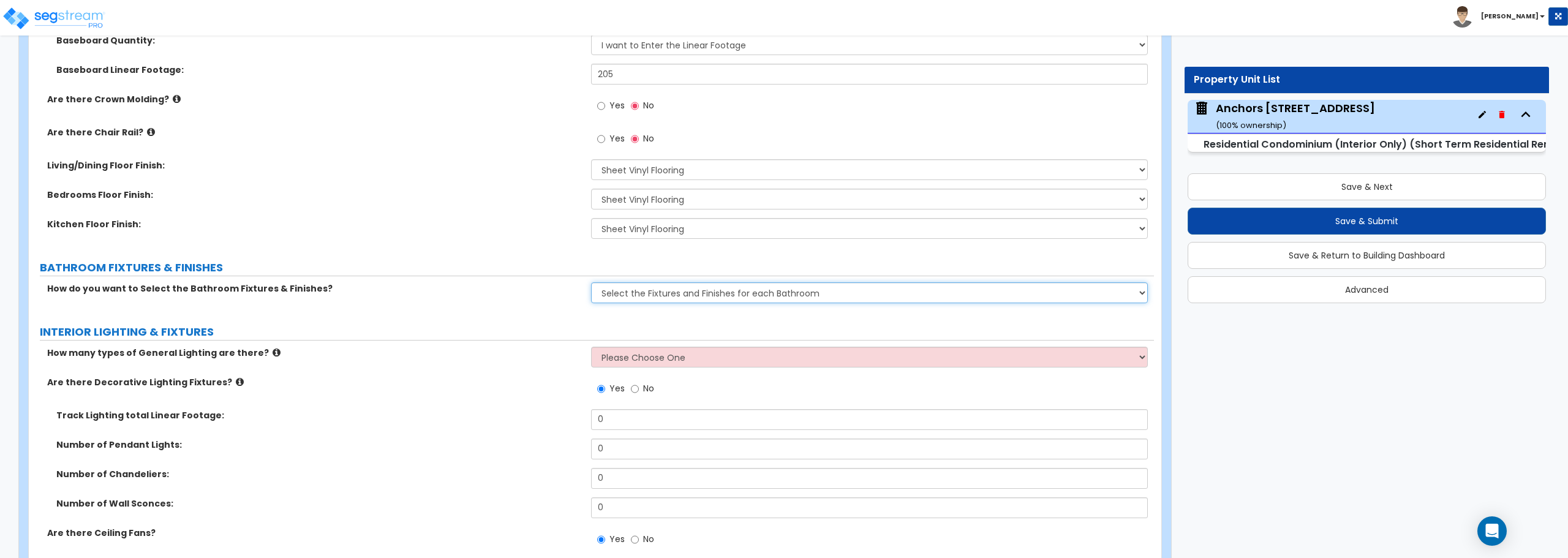
select select "1"
click at [591, 283] on select "Please Choose One Select Fixtures and Finishes only for one Bath and assume thi…" at bounding box center [868, 293] width 556 height 21
click at [621, 360] on select "Please Choose One 1 2 3" at bounding box center [868, 357] width 556 height 21
select select "1"
click at [591, 347] on select "Please Choose One 1 2 3" at bounding box center [868, 357] width 556 height 21
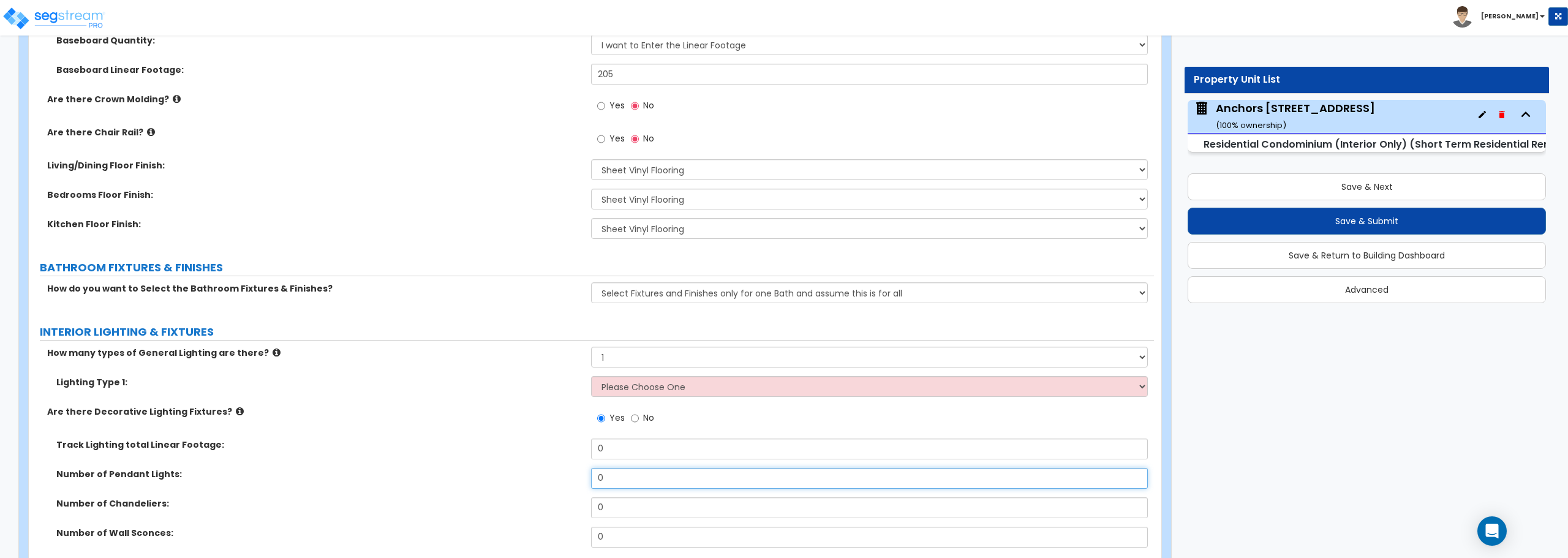
drag, startPoint x: 616, startPoint y: 472, endPoint x: 584, endPoint y: 472, distance: 32.0
click at [584, 472] on div "Number of Pendant Lights: 0" at bounding box center [592, 482] width 1126 height 30
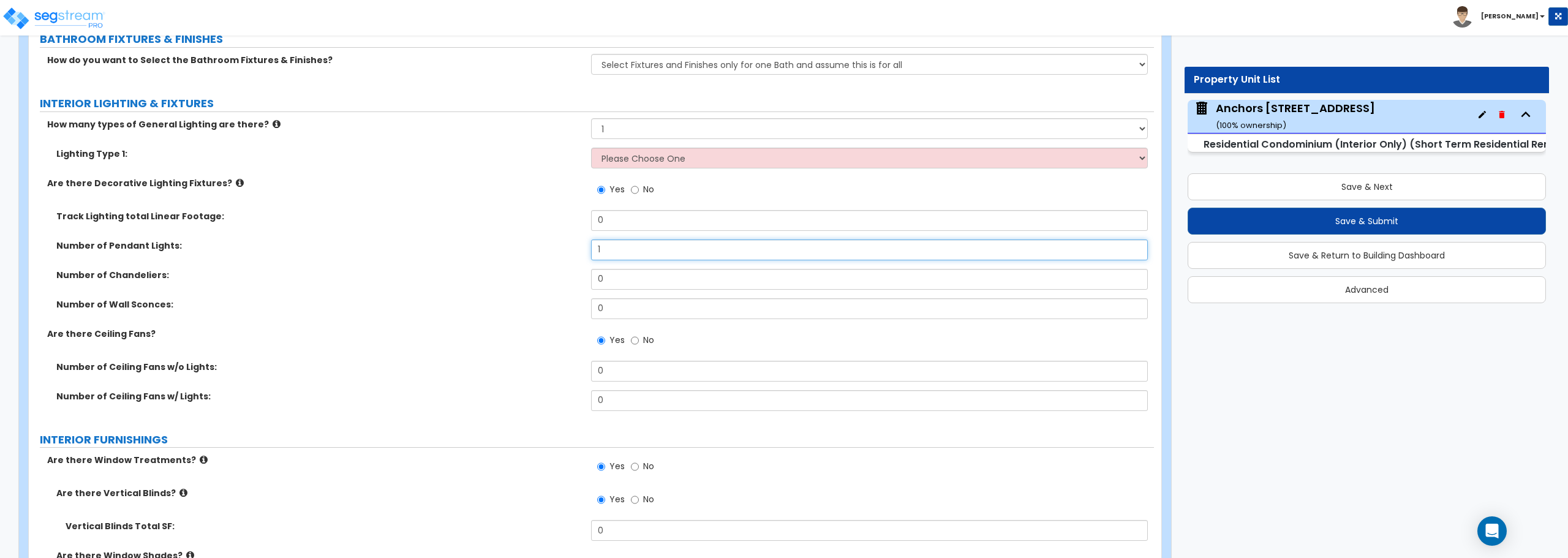
scroll to position [873, 0]
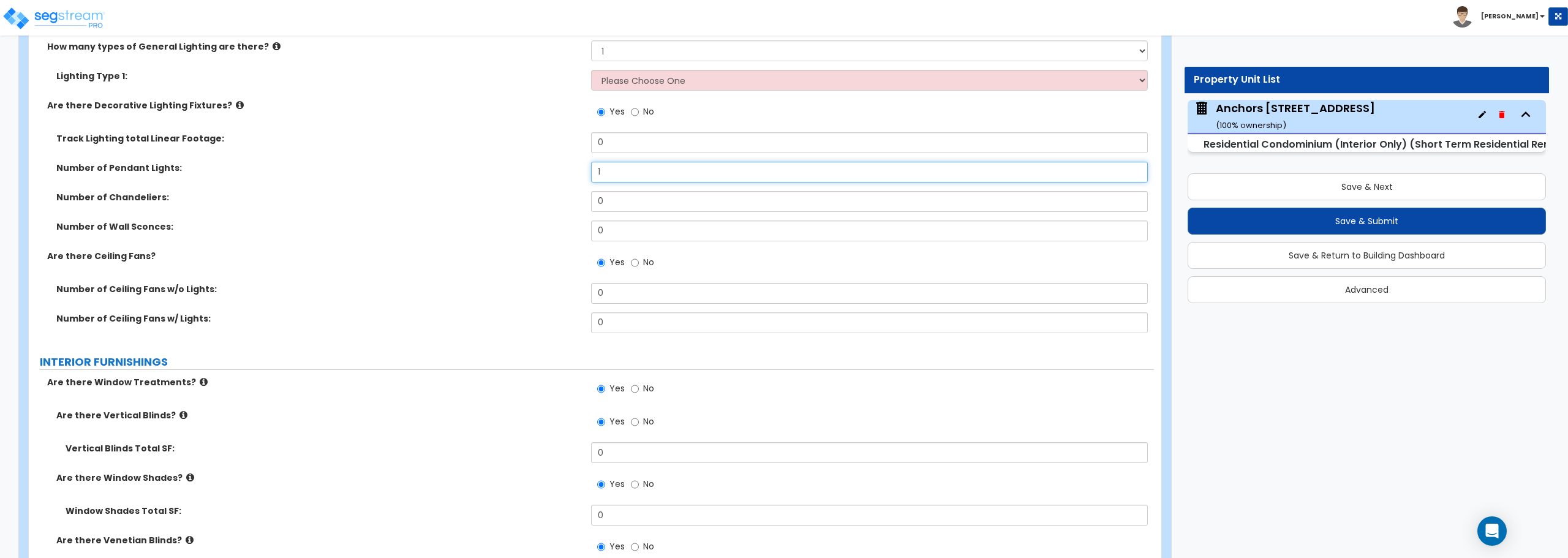
type input "1"
click at [627, 262] on div "Yes No" at bounding box center [626, 263] width 70 height 28
click at [634, 263] on input "No" at bounding box center [634, 263] width 8 height 14
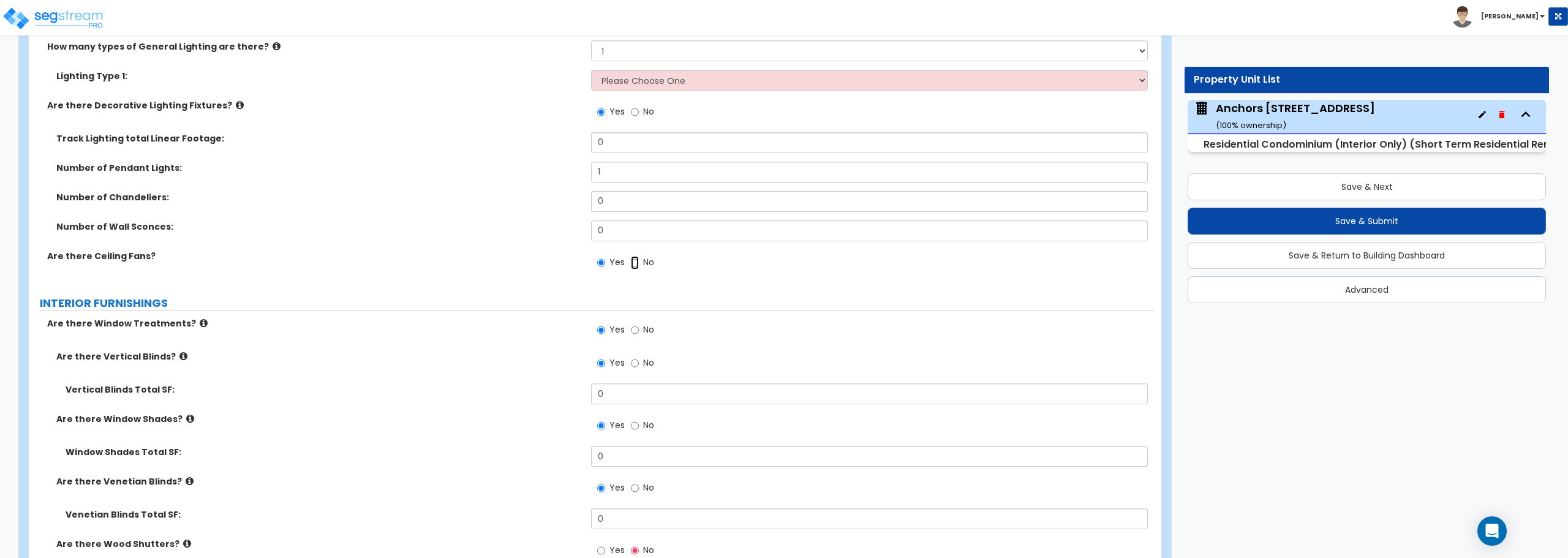
radio input "false"
radio input "true"
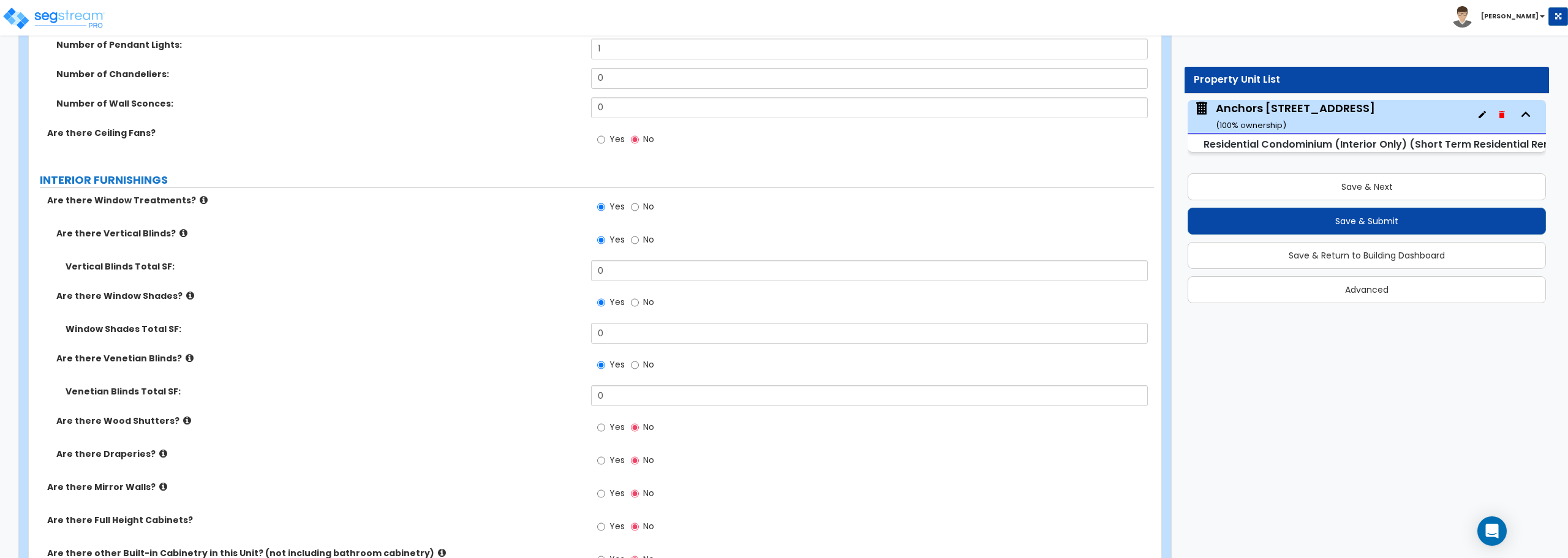
scroll to position [996, 0]
click at [602, 464] on input "Yes" at bounding box center [601, 461] width 8 height 14
radio input "true"
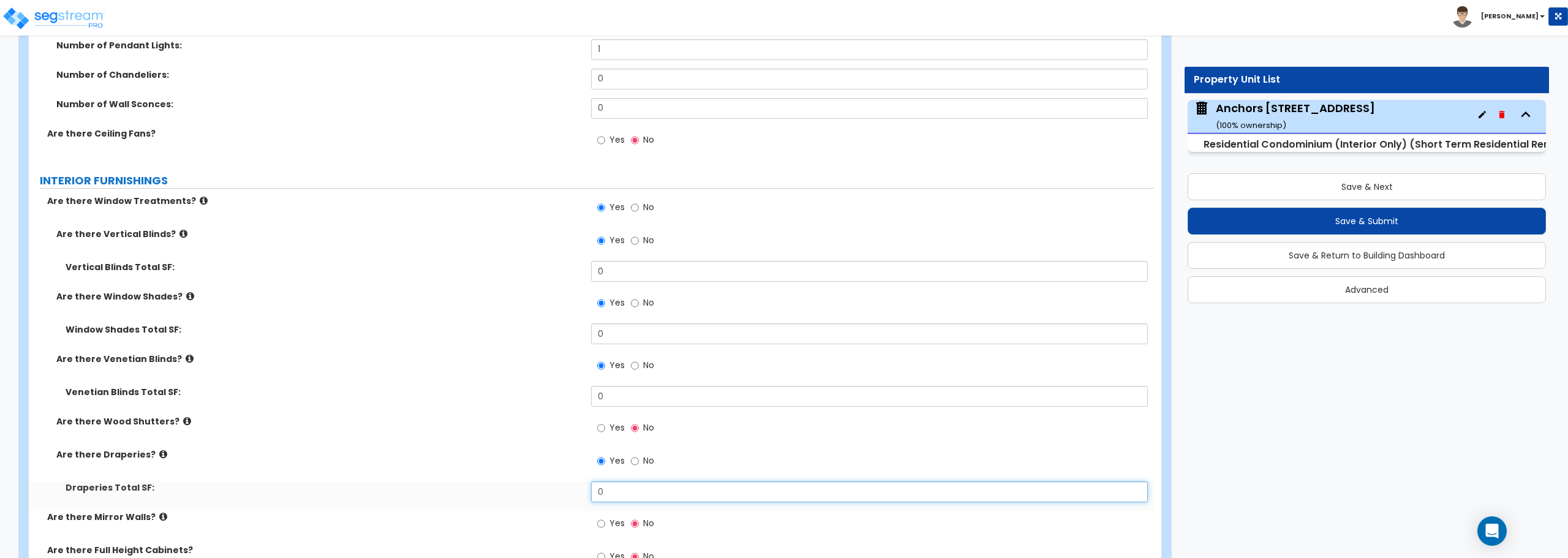
click at [612, 491] on input "0" at bounding box center [868, 492] width 556 height 21
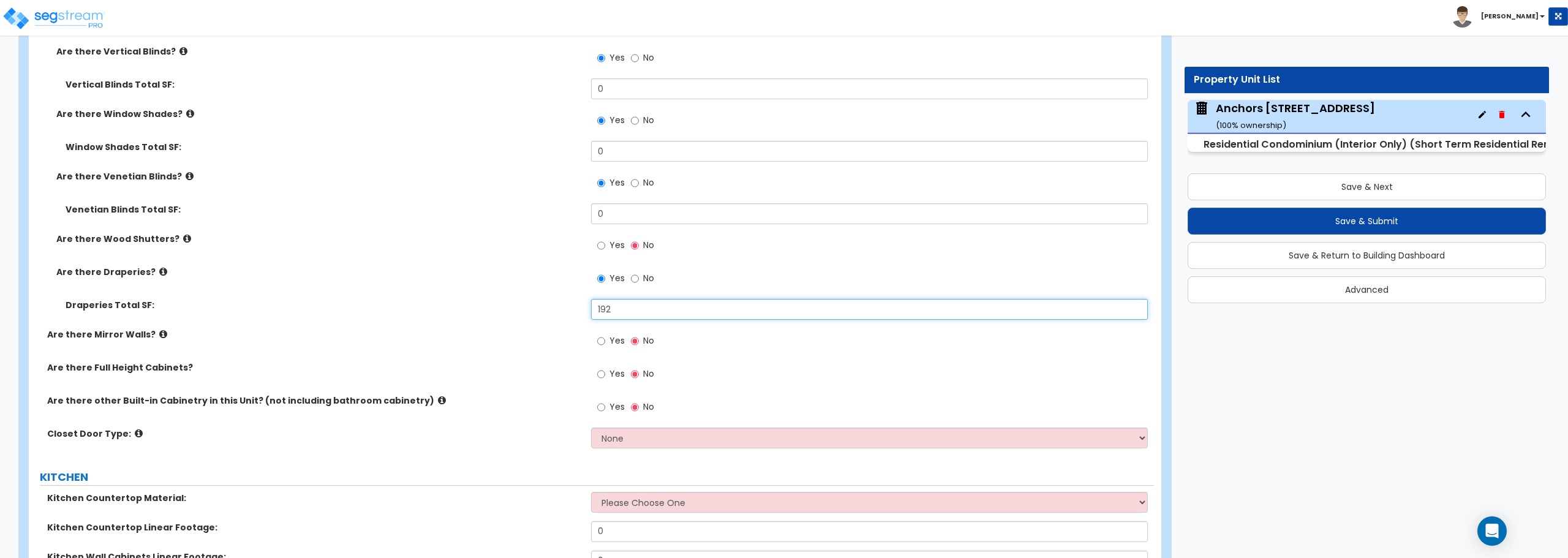
scroll to position [1180, 0]
type input "192"
click at [601, 403] on input "Yes" at bounding box center [601, 407] width 8 height 14
radio input "true"
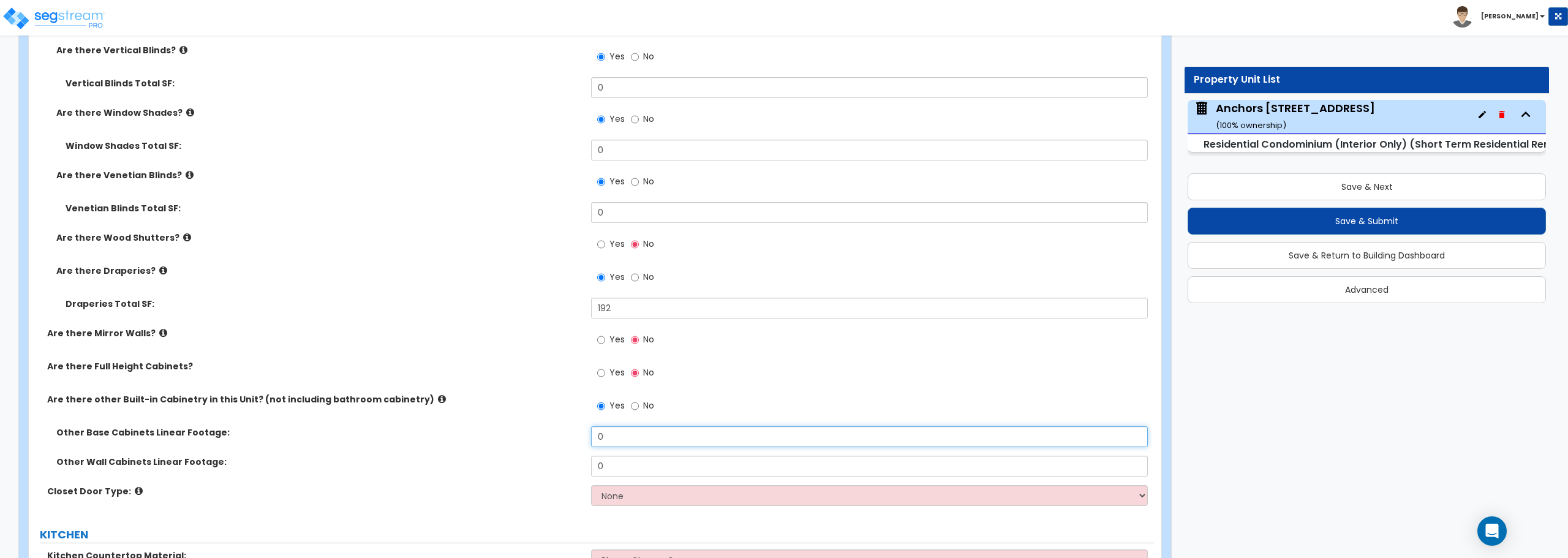
drag, startPoint x: 612, startPoint y: 436, endPoint x: 585, endPoint y: 437, distance: 27.0
click at [585, 437] on div "Other Base Cabinets Linear Footage: 0" at bounding box center [592, 441] width 1126 height 30
type input "18"
drag, startPoint x: 620, startPoint y: 464, endPoint x: 537, endPoint y: 468, distance: 83.1
click at [537, 468] on div "Other Wall Cabinets Linear Footage: 0" at bounding box center [592, 471] width 1126 height 30
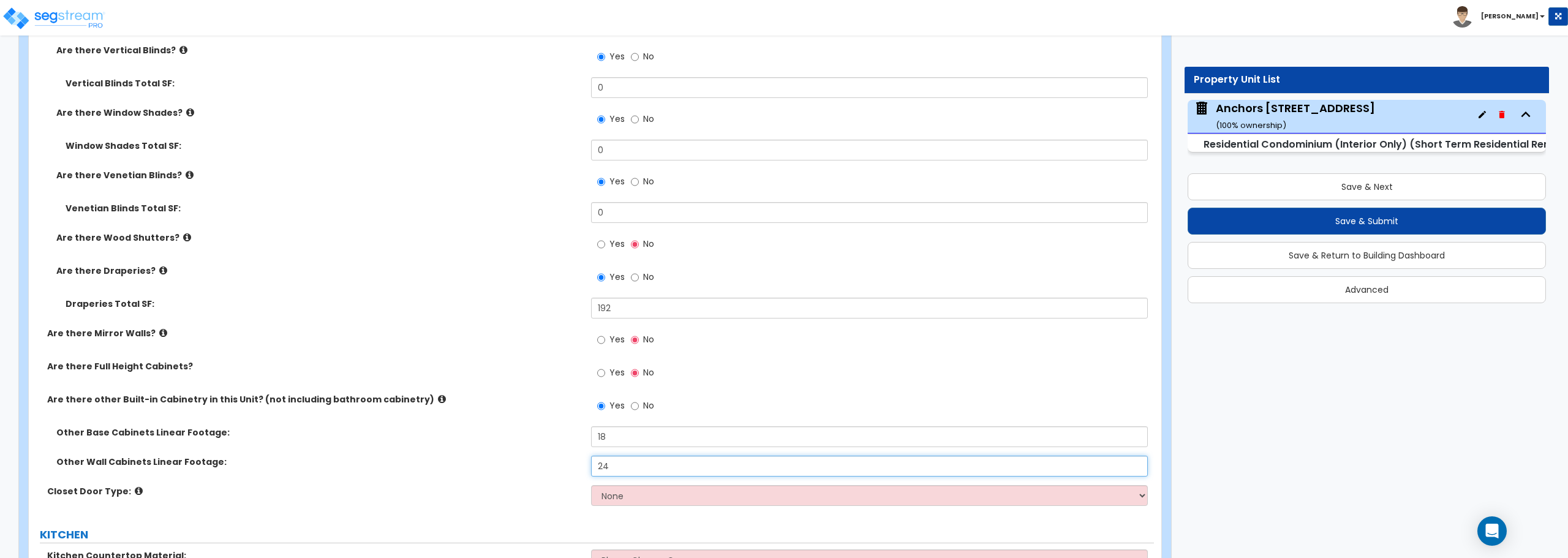
type input "24"
click at [642, 492] on select "None Bi-fold Louvered Doors Bi-fold Panel Doors Sliding Doors Hinged Wood Door" at bounding box center [868, 496] width 556 height 21
select select "3"
click at [591, 486] on select "None Bi-fold Louvered Doors Bi-fold Panel Doors Sliding Doors Hinged Wood Door" at bounding box center [868, 496] width 556 height 21
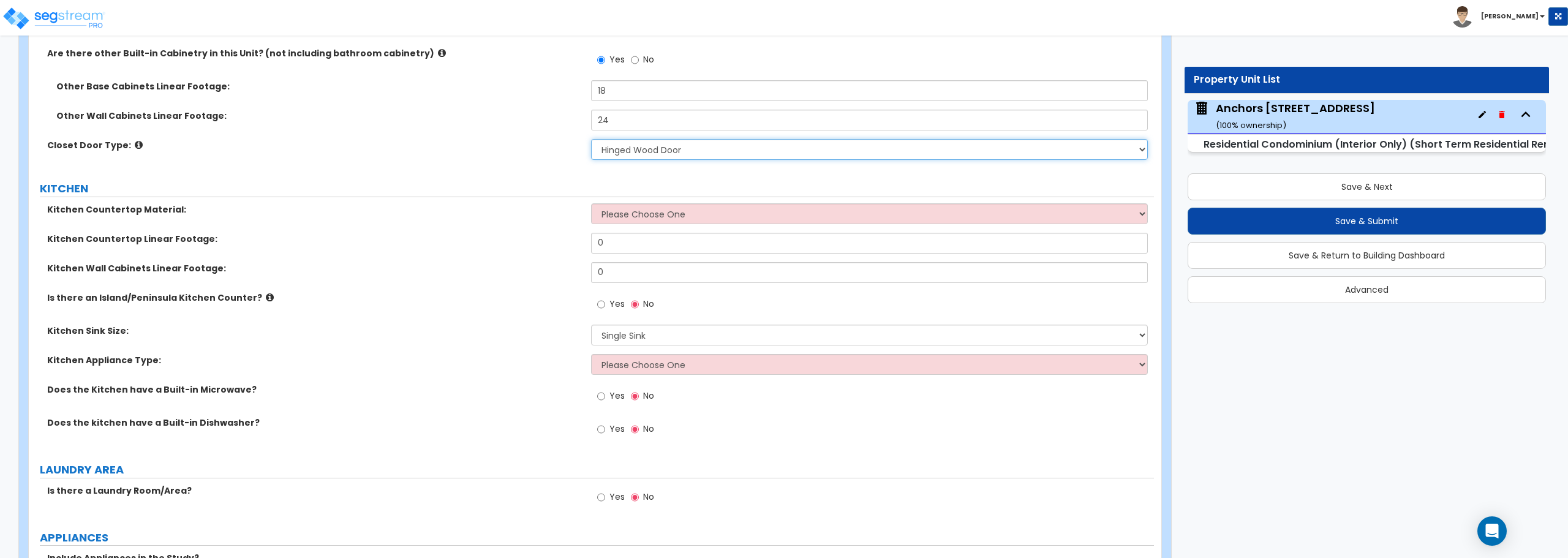
scroll to position [1547, 0]
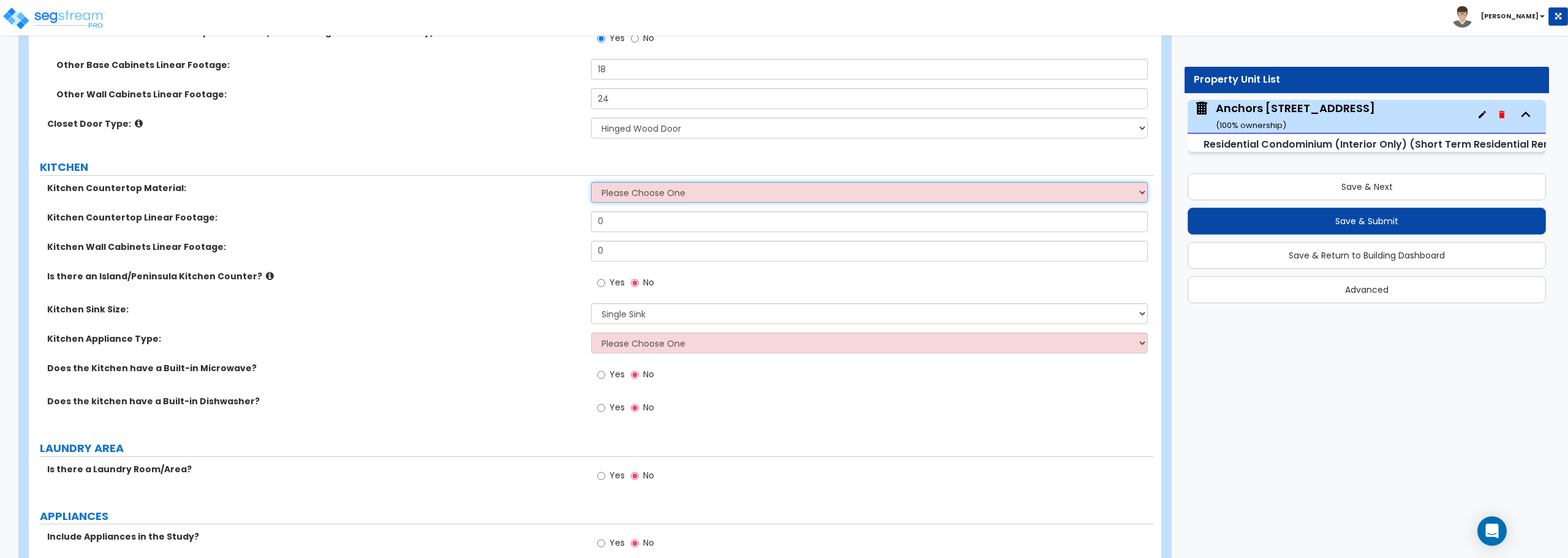
click at [643, 189] on select "Please Choose One Plastic Laminate Solid Surface Stone Quartz Marble Tile Wood …" at bounding box center [868, 192] width 556 height 21
select select "4"
click at [591, 182] on select "Please Choose One Plastic Laminate Solid Surface Stone Quartz Marble Tile Wood …" at bounding box center [868, 192] width 556 height 21
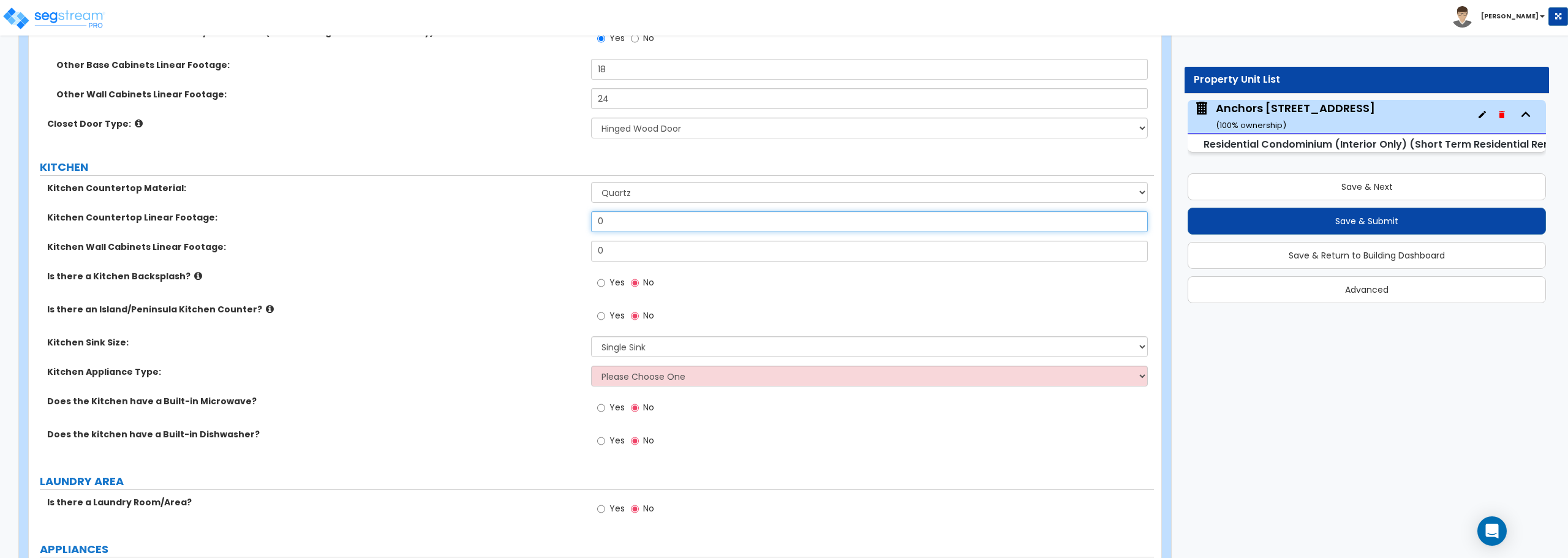
drag, startPoint x: 617, startPoint y: 222, endPoint x: 570, endPoint y: 223, distance: 47.0
click at [570, 223] on div "Kitchen Countertop Linear Footage: 0" at bounding box center [592, 226] width 1126 height 30
type input "24"
click at [614, 246] on input "0" at bounding box center [868, 251] width 556 height 21
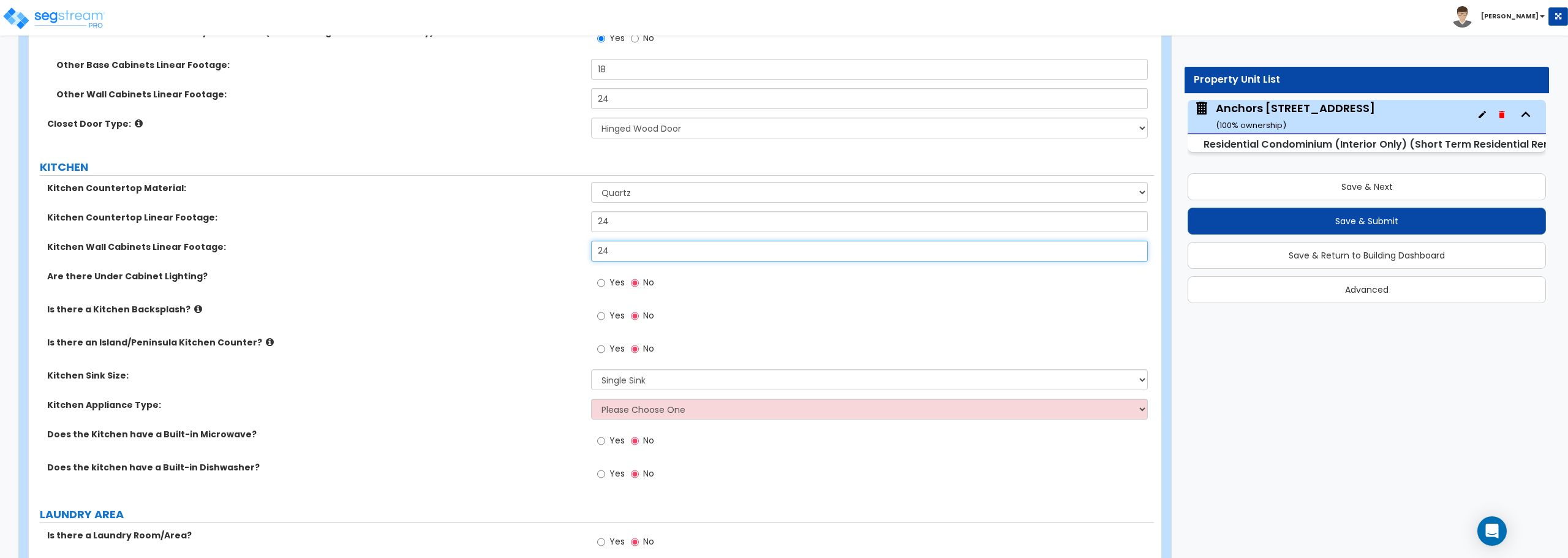
type input "24"
click at [609, 404] on select "Please Choose One Gas Electric" at bounding box center [868, 409] width 556 height 21
select select "2"
click at [591, 399] on select "Please Choose One Gas Electric" at bounding box center [868, 409] width 556 height 21
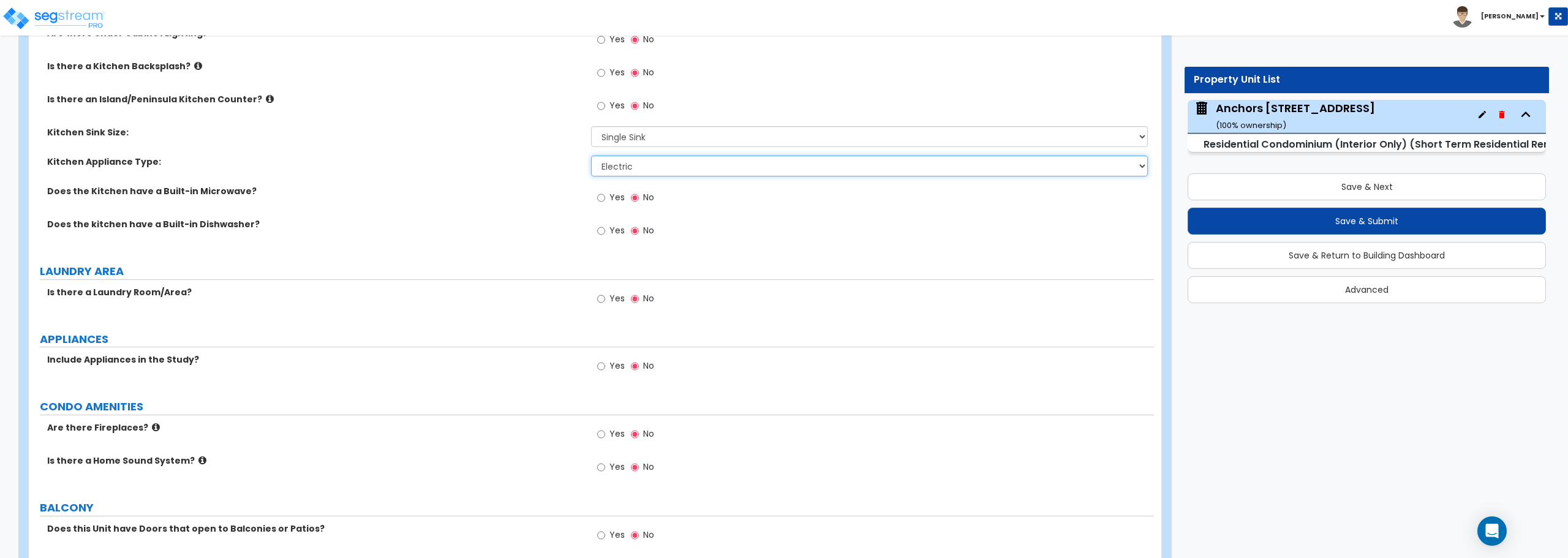
scroll to position [1793, 0]
click at [604, 366] on input "Yes" at bounding box center [601, 364] width 8 height 14
radio input "true"
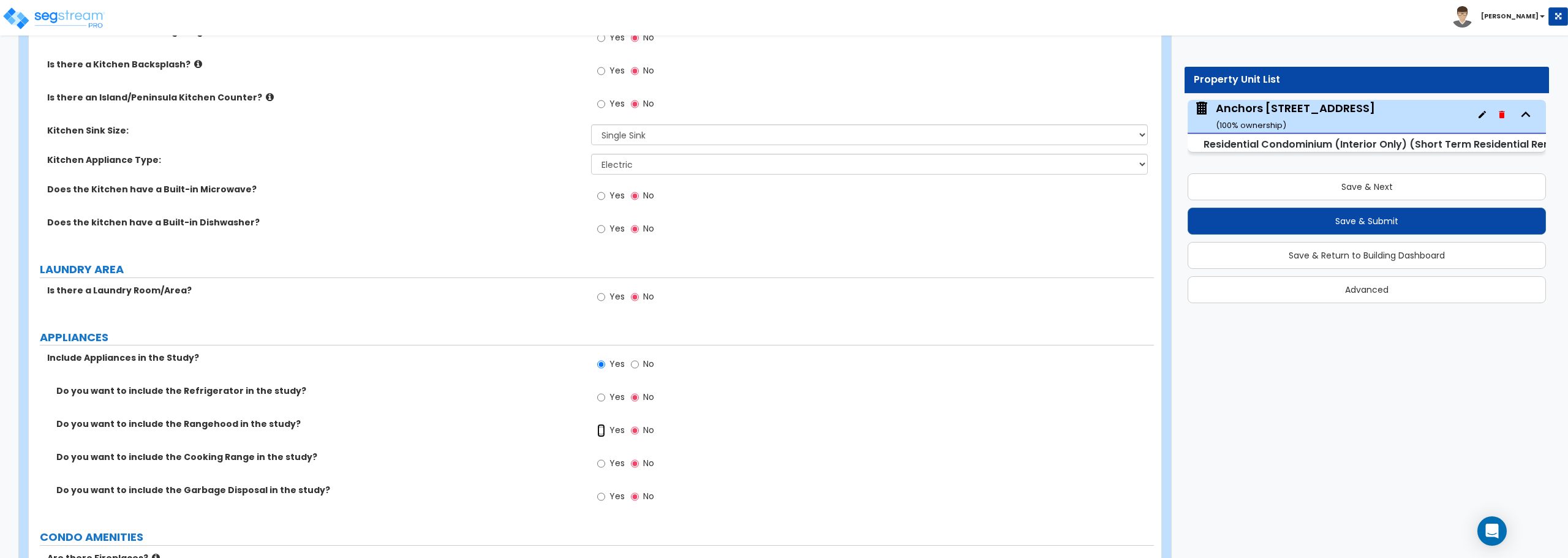
click at [604, 426] on input "Yes" at bounding box center [601, 431] width 8 height 14
radio input "true"
click at [604, 494] on input "Yes" at bounding box center [601, 497] width 8 height 14
radio input "true"
click at [606, 462] on label "Yes" at bounding box center [611, 465] width 27 height 21
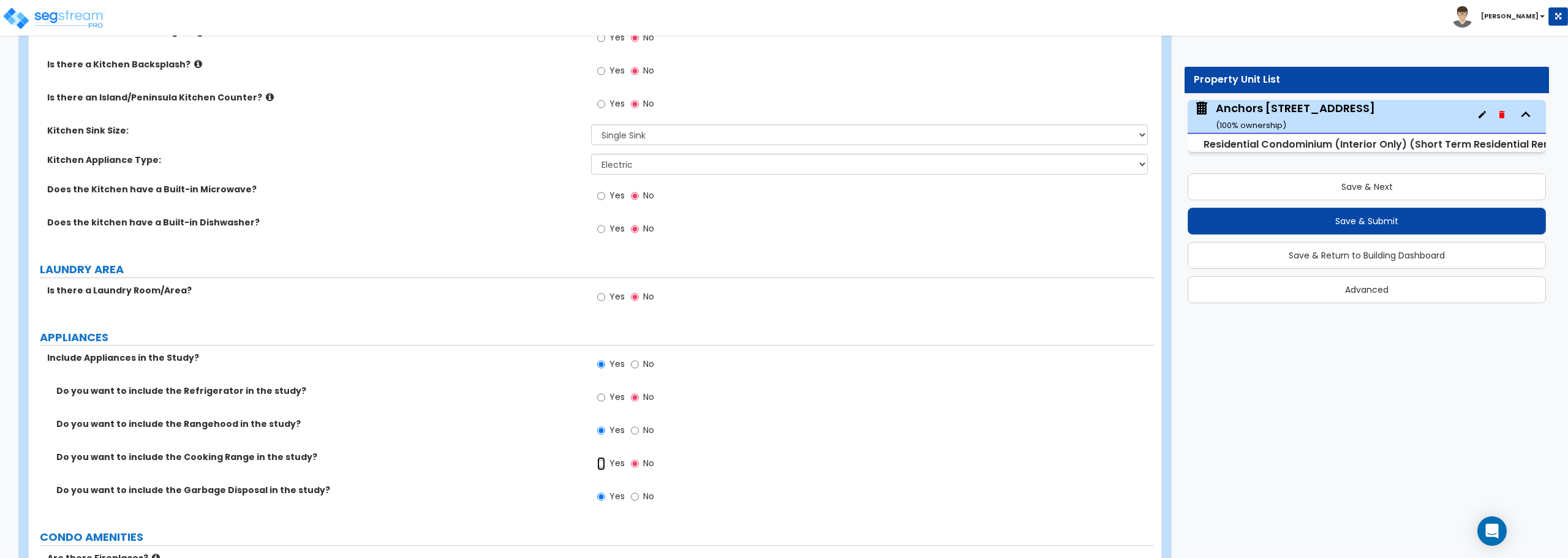
click at [605, 462] on input "Yes" at bounding box center [601, 464] width 8 height 14
radio input "true"
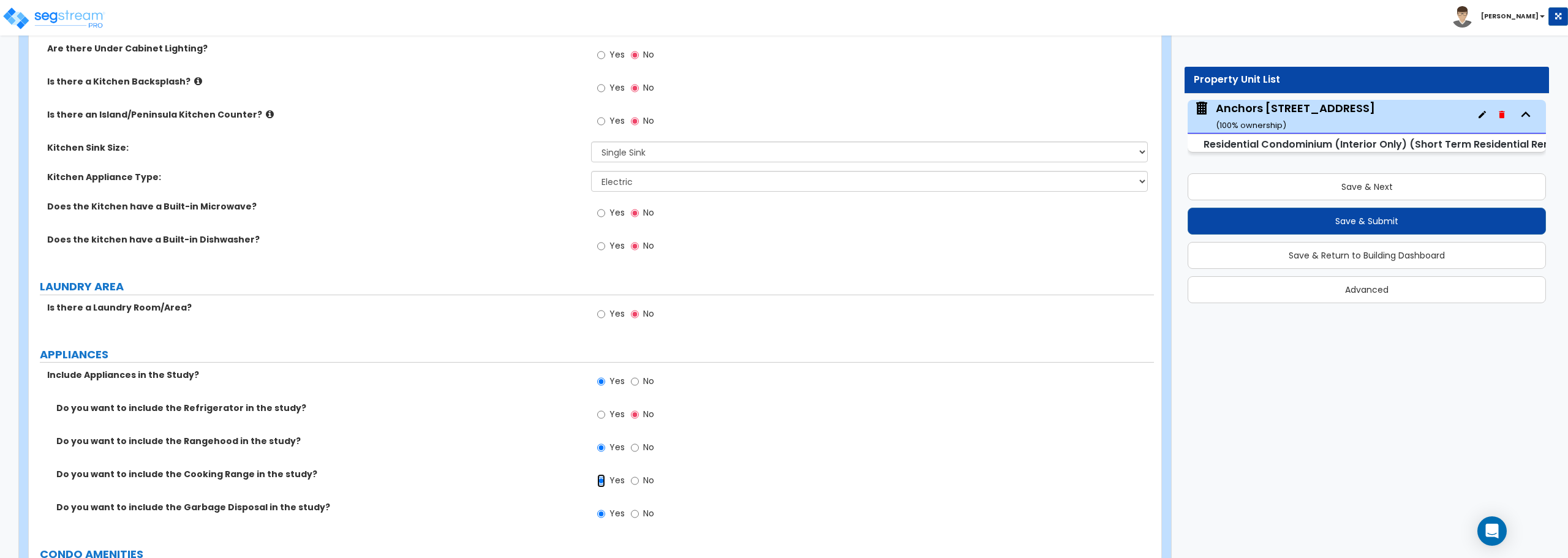
scroll to position [1774, 0]
click at [602, 314] on input "Yes" at bounding box center [601, 316] width 8 height 14
radio input "true"
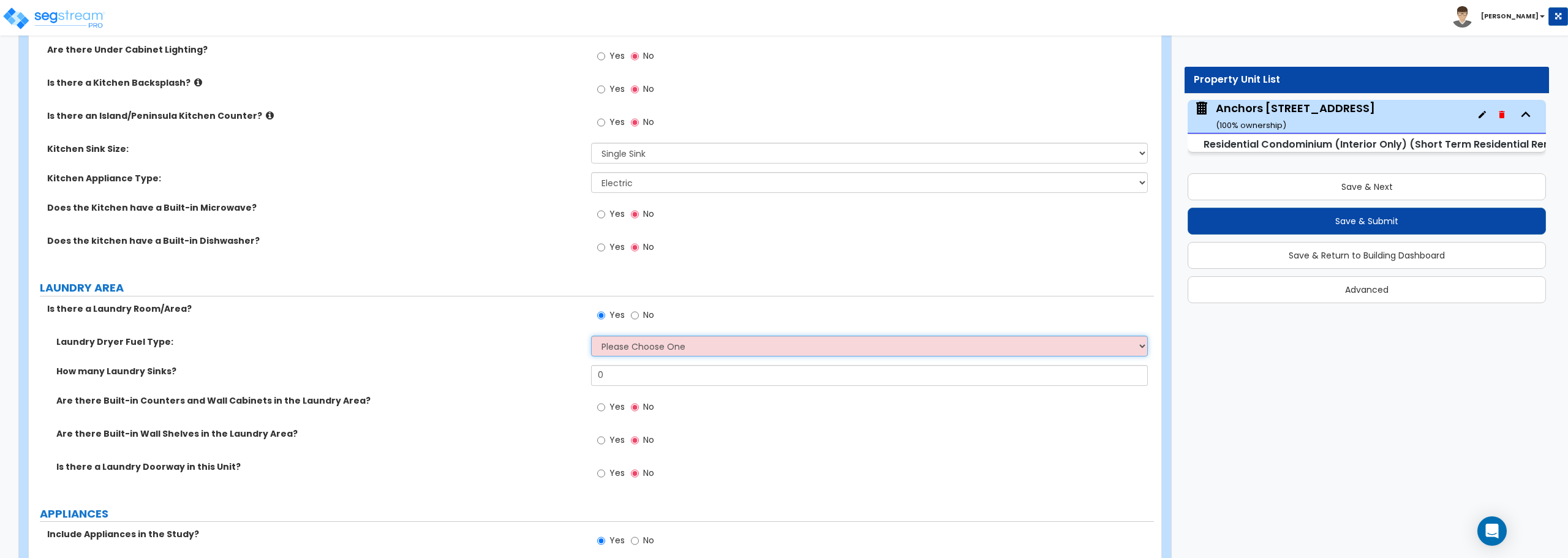
click at [642, 346] on select "Please Choose One Gas Electric" at bounding box center [868, 346] width 556 height 21
select select "2"
click at [591, 335] on select "Please Choose One Gas Electric" at bounding box center [868, 346] width 556 height 21
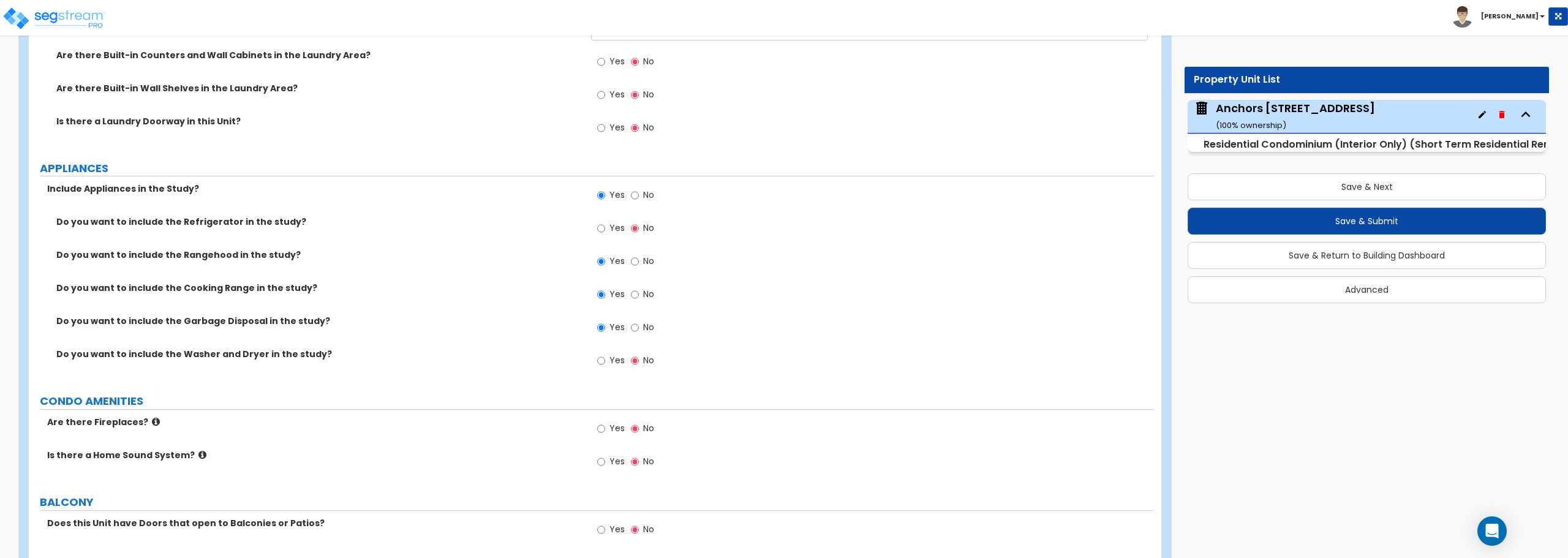
scroll to position [2333, 0]
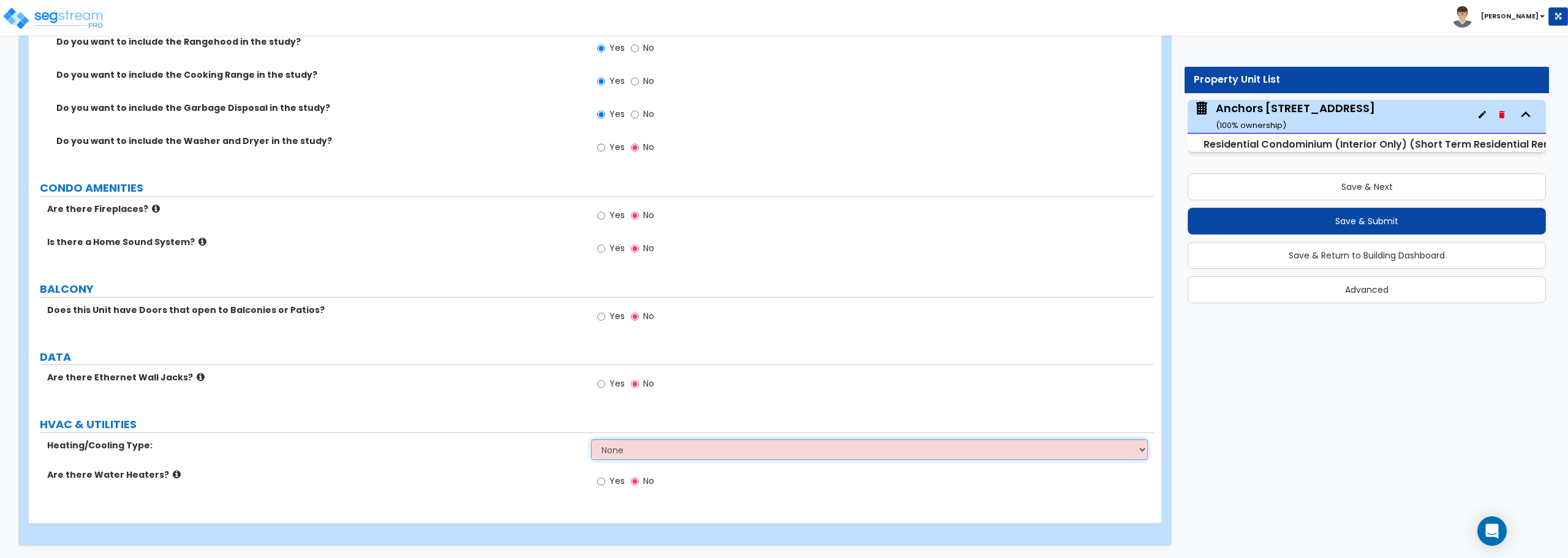
click at [633, 443] on select "None Heat Only Central HVAC Thru Wall HVAC Mini Split HVAC" at bounding box center [868, 449] width 556 height 21
select select "2"
click at [591, 439] on select "None Heat Only Central HVAC Thru Wall HVAC Mini Split HVAC" at bounding box center [868, 449] width 556 height 21
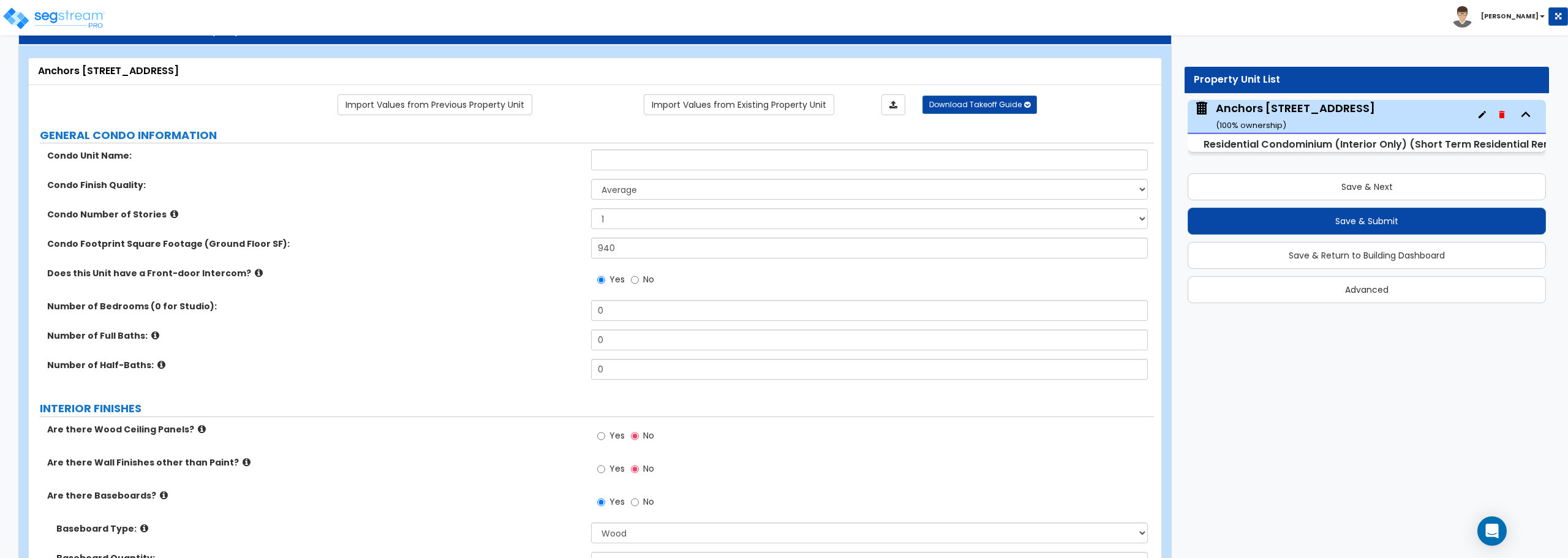
scroll to position [0, 0]
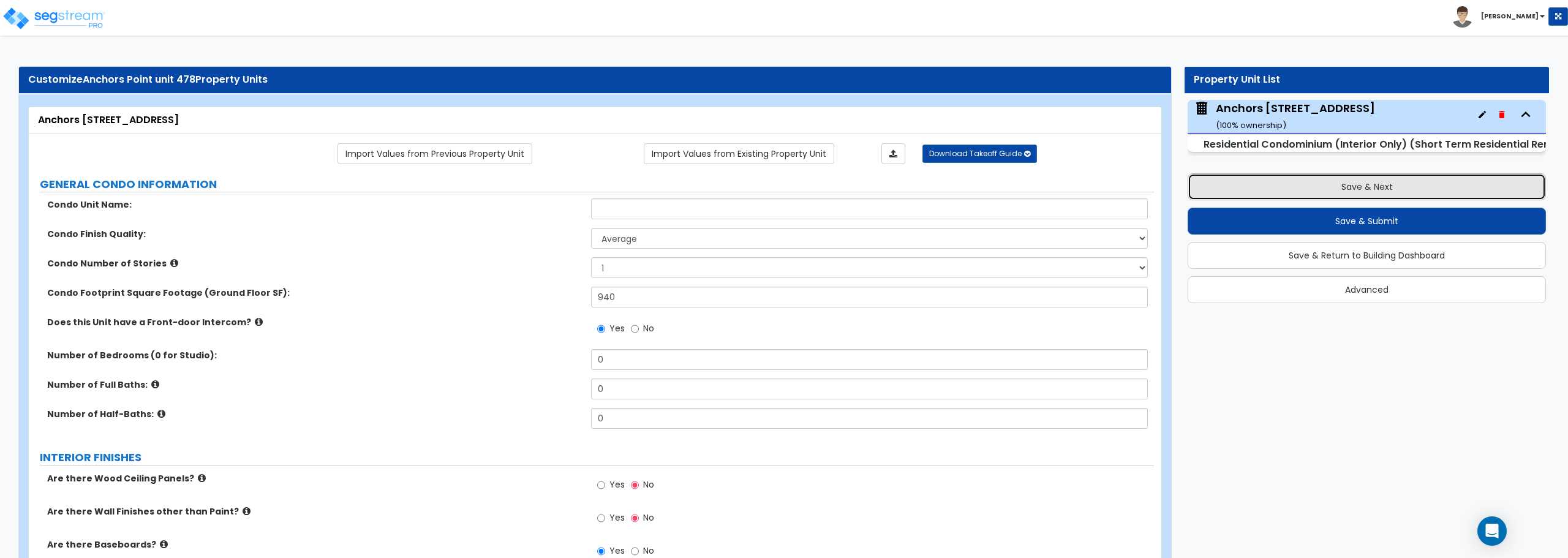
click at [1340, 187] on button "Save & Next" at bounding box center [1367, 187] width 358 height 27
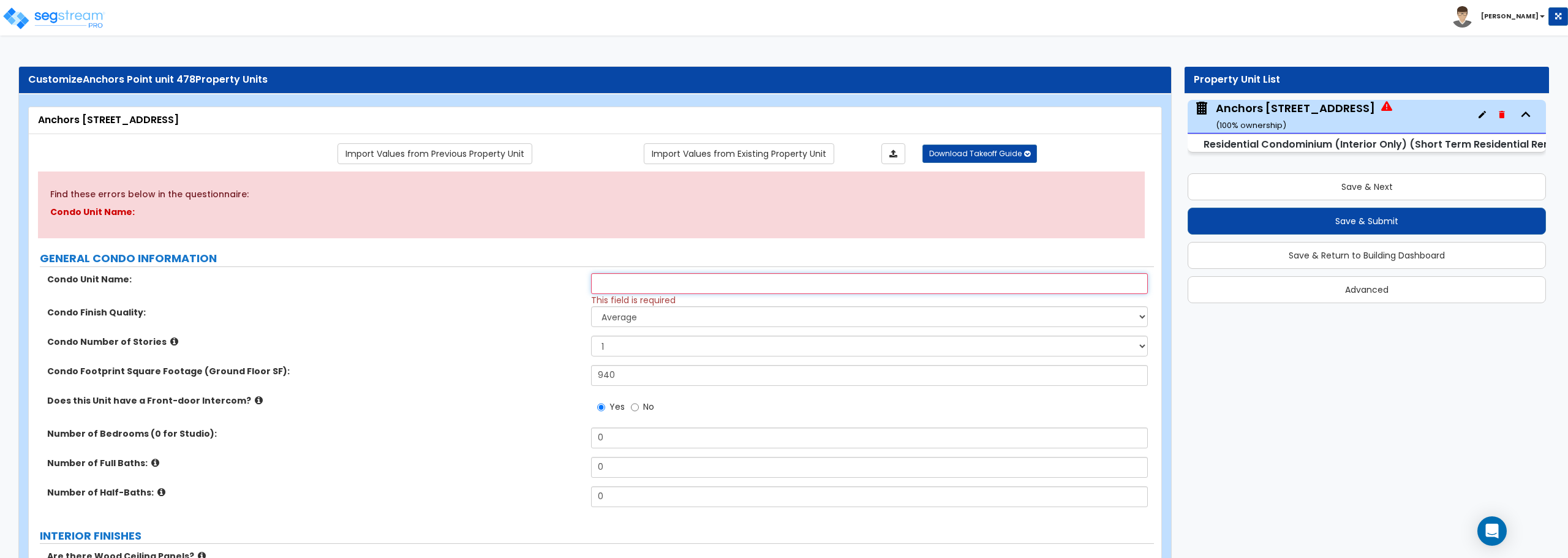
click at [741, 286] on input "text" at bounding box center [868, 284] width 556 height 21
type input "A"
type input "a"
type input "Anchors Point"
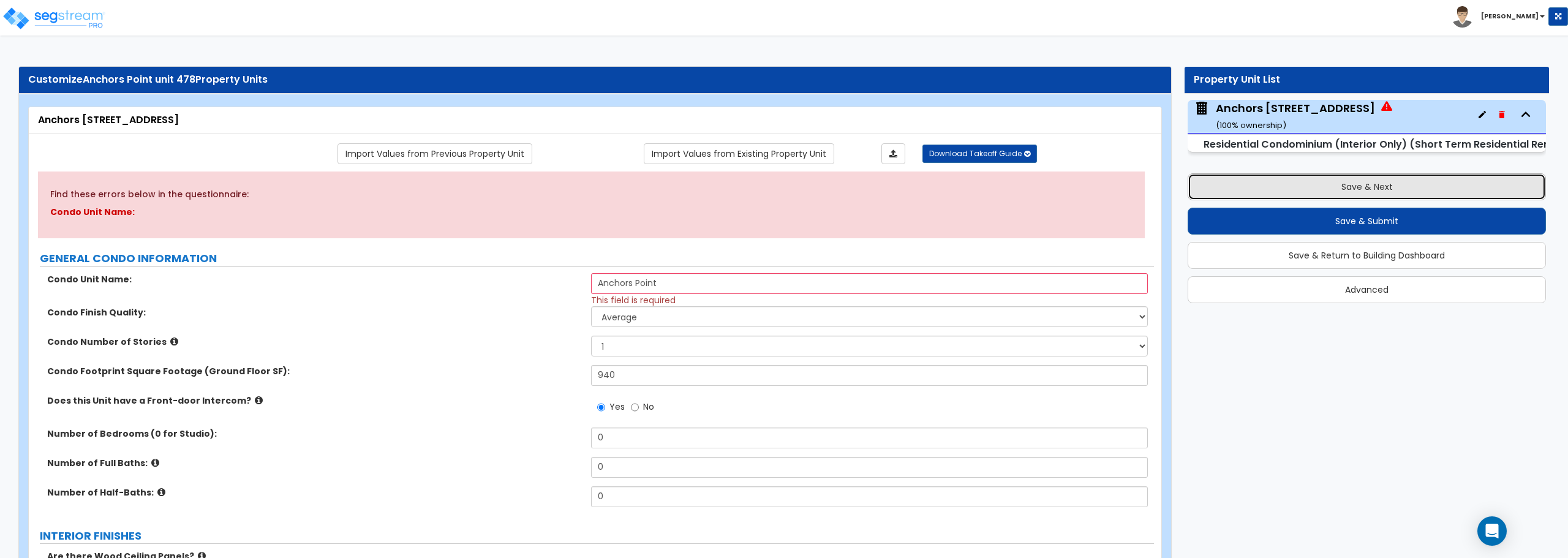
click at [1344, 194] on button "Save & Next" at bounding box center [1367, 187] width 358 height 27
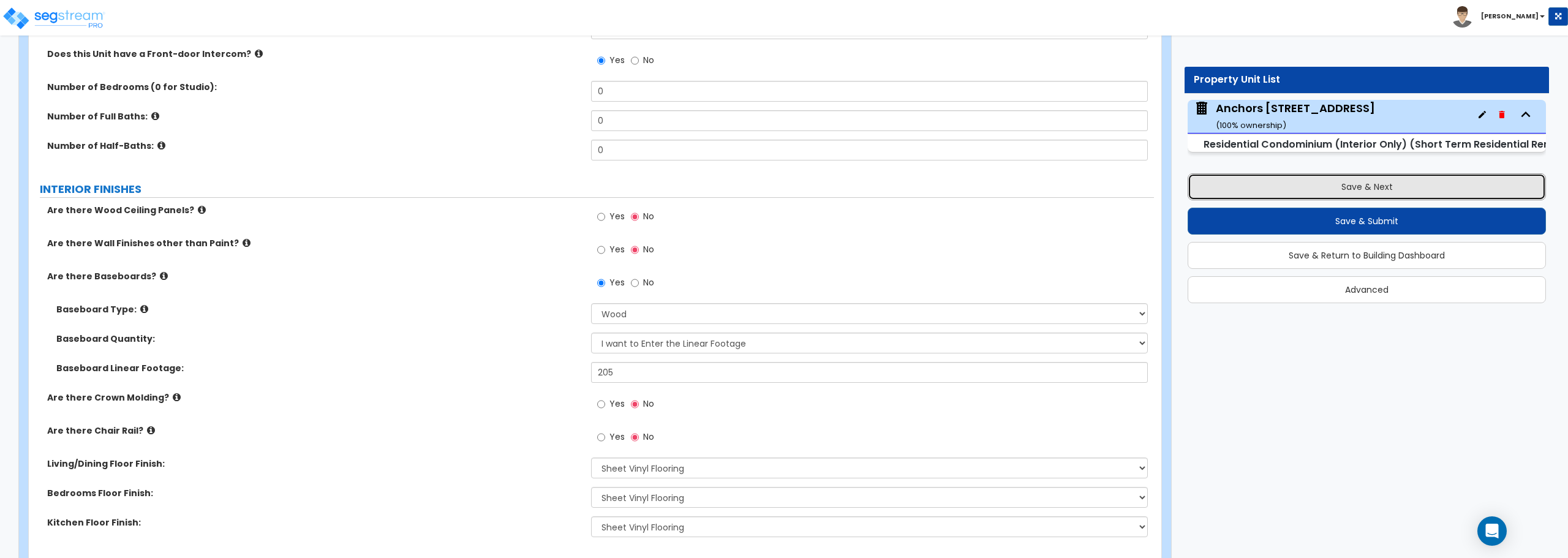
scroll to position [307, 0]
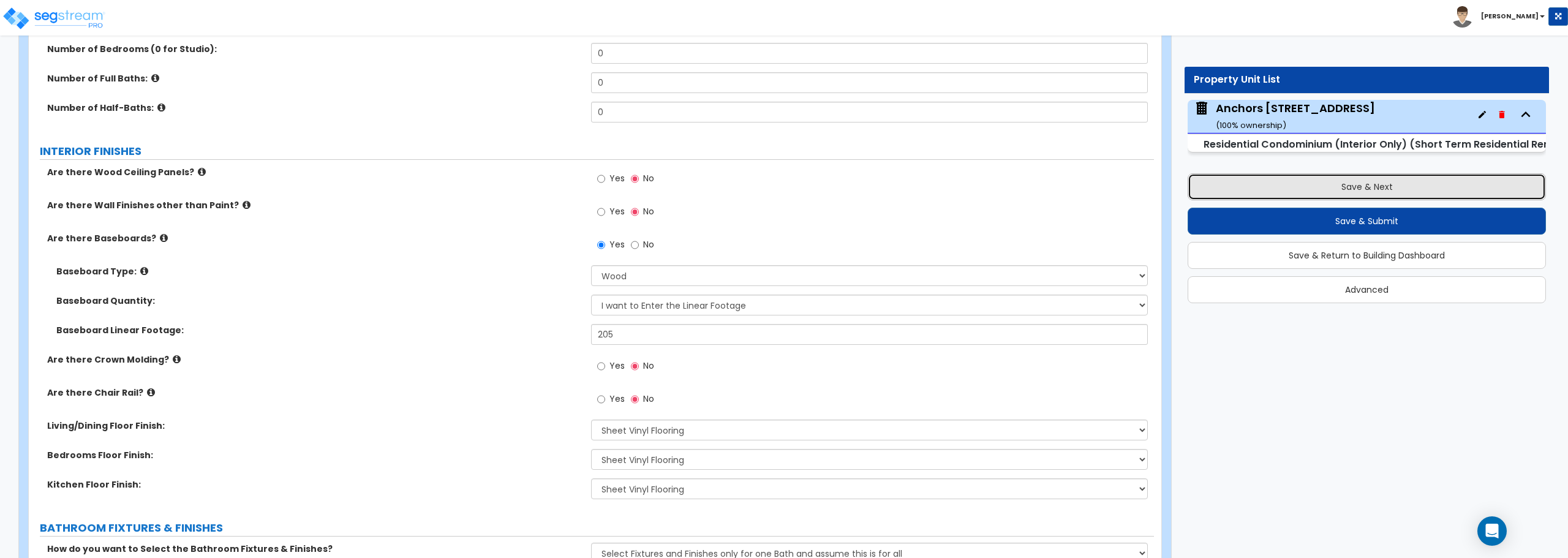
click at [1327, 188] on button "Save & Next" at bounding box center [1367, 187] width 358 height 27
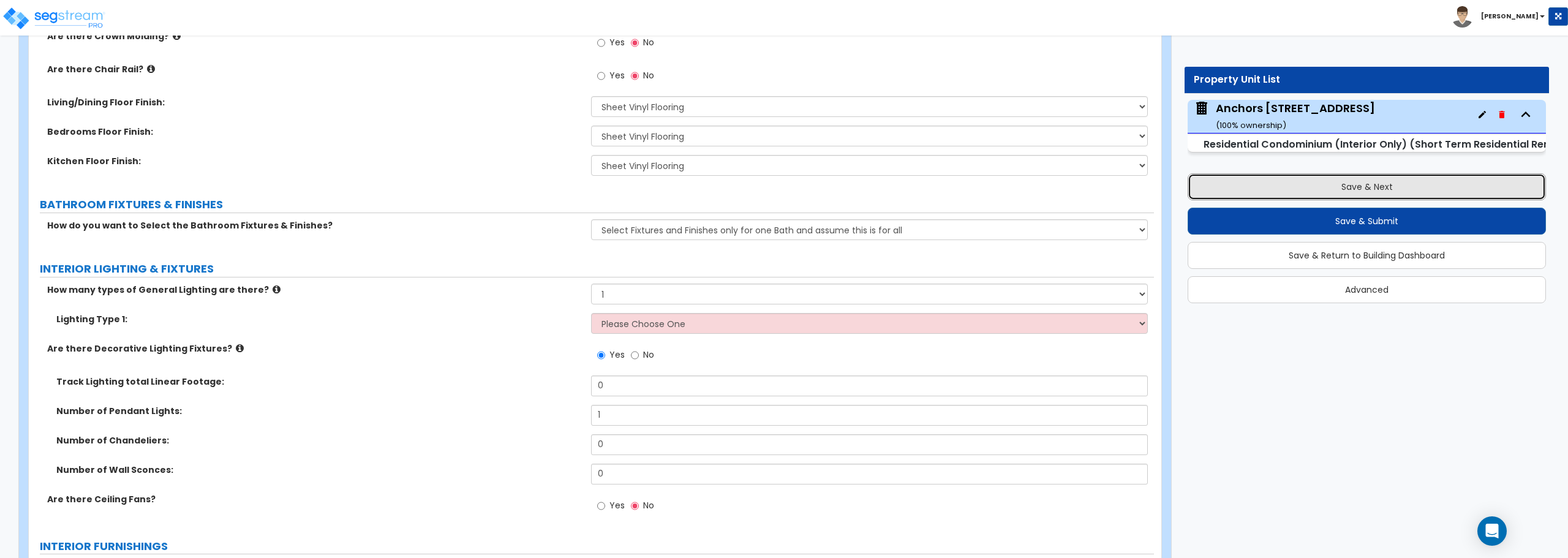
scroll to position [613, 0]
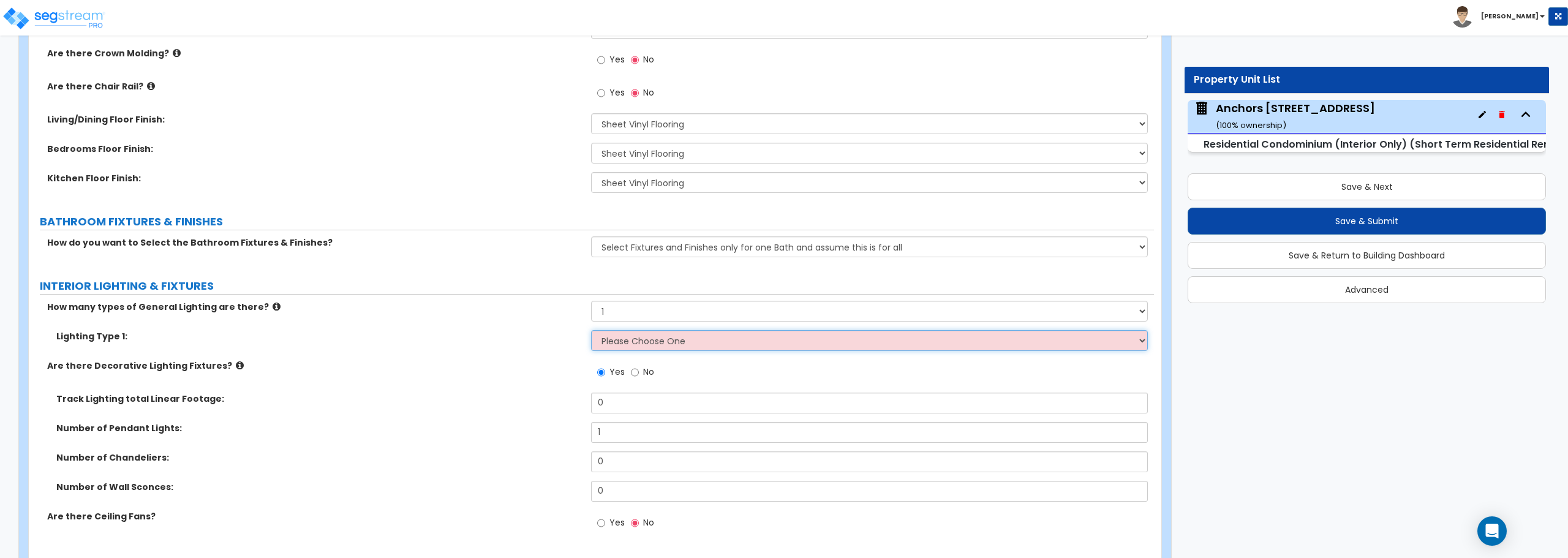
click at [727, 341] on select "Please Choose One LED Surface-Mounted LED Recessed Fluorescent Surface-Mounted …" at bounding box center [868, 341] width 556 height 21
